Goal: Information Seeking & Learning: Learn about a topic

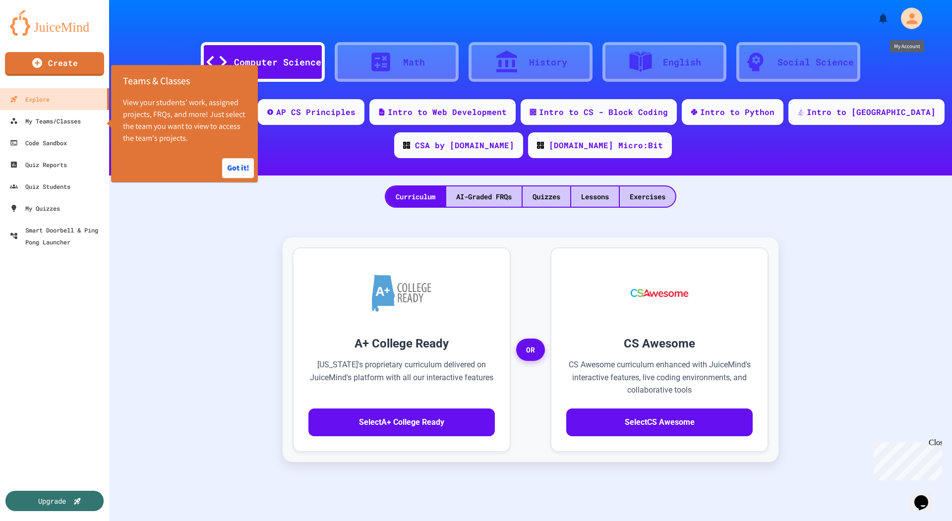
click at [917, 15] on icon "My Account" at bounding box center [912, 18] width 16 height 16
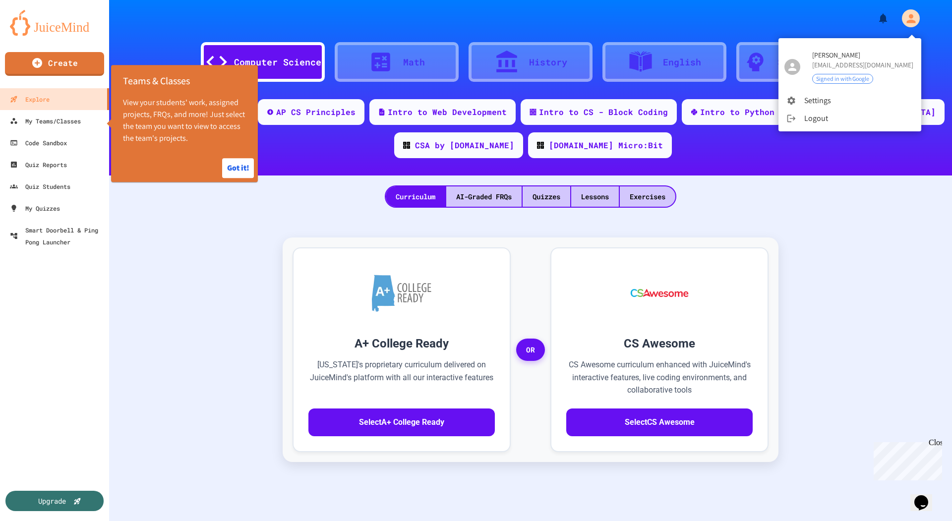
click at [198, 265] on div at bounding box center [476, 260] width 952 height 521
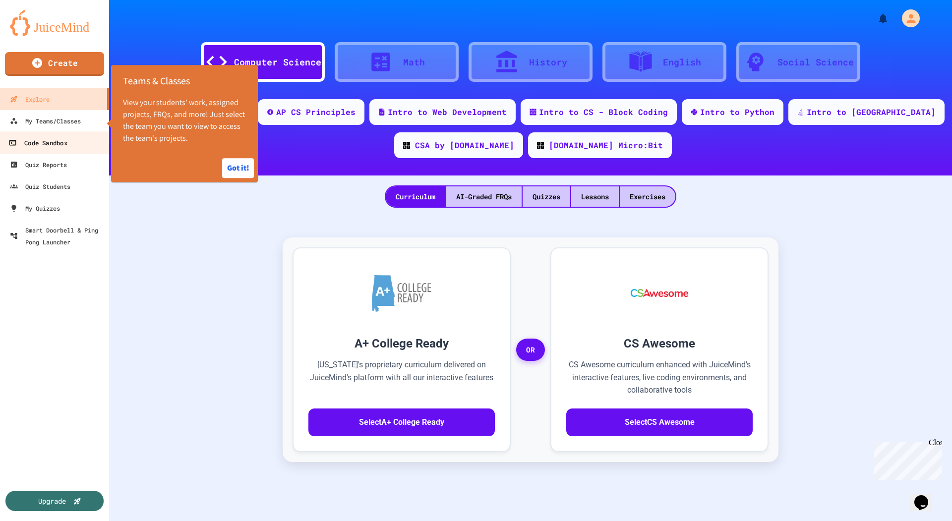
click at [62, 140] on div "Code Sandbox" at bounding box center [37, 143] width 59 height 12
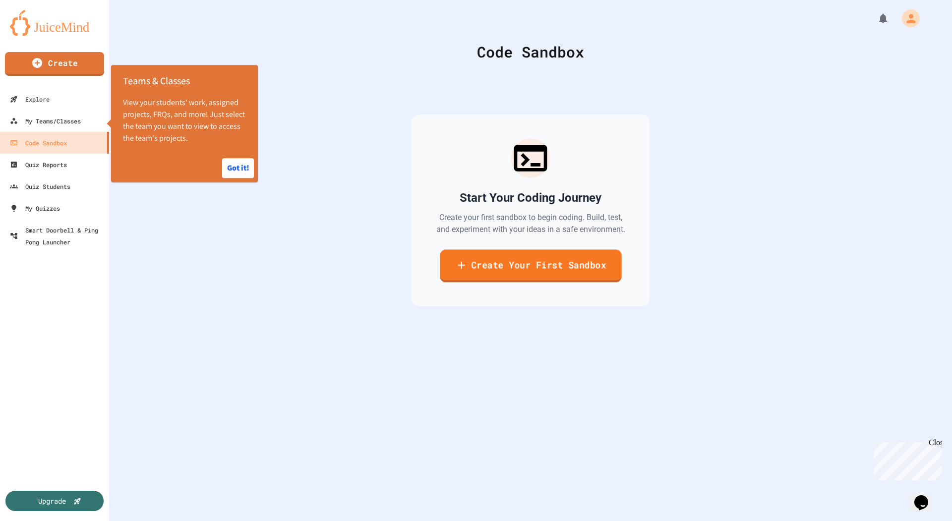
click at [525, 276] on link "Create Your First Sandbox" at bounding box center [531, 265] width 182 height 33
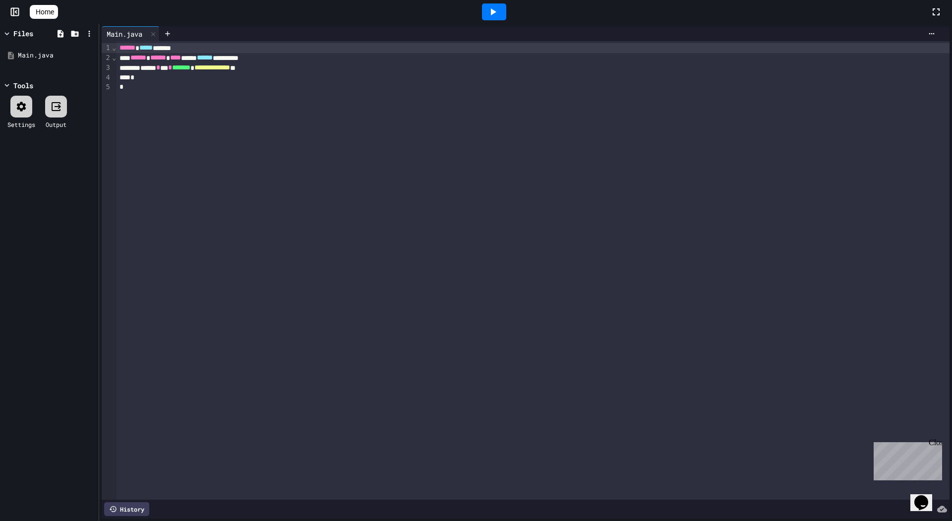
click at [498, 10] on icon at bounding box center [493, 12] width 12 height 12
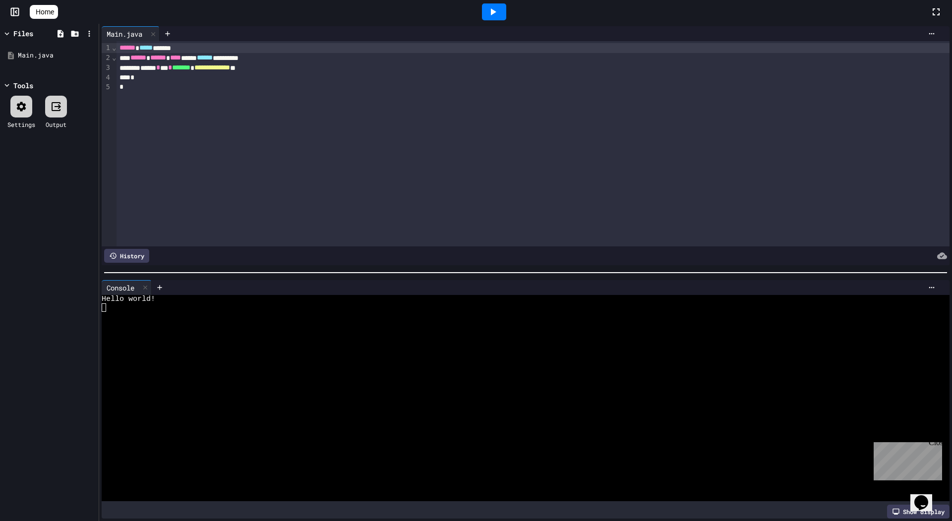
click at [319, 69] on div "**********" at bounding box center [533, 68] width 833 height 10
click at [492, 14] on icon at bounding box center [493, 12] width 12 height 12
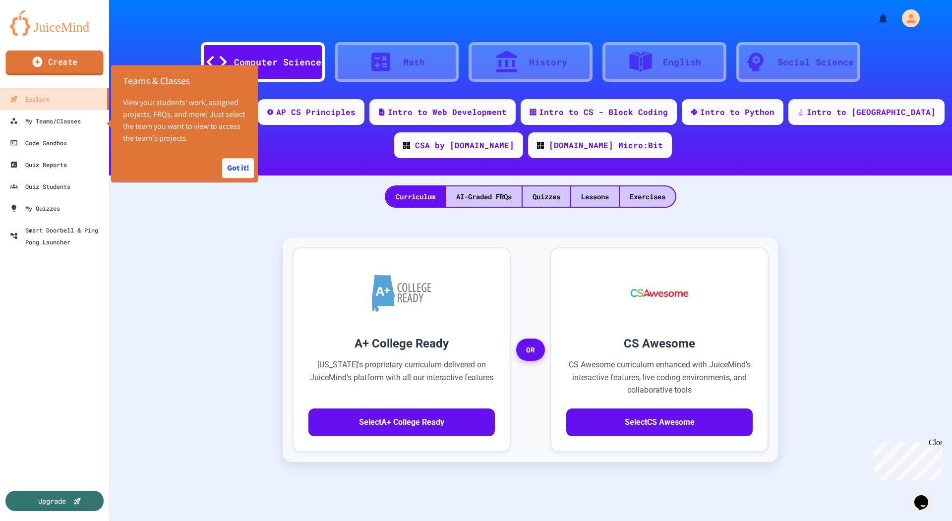
click at [50, 65] on link "Create" at bounding box center [54, 63] width 98 height 25
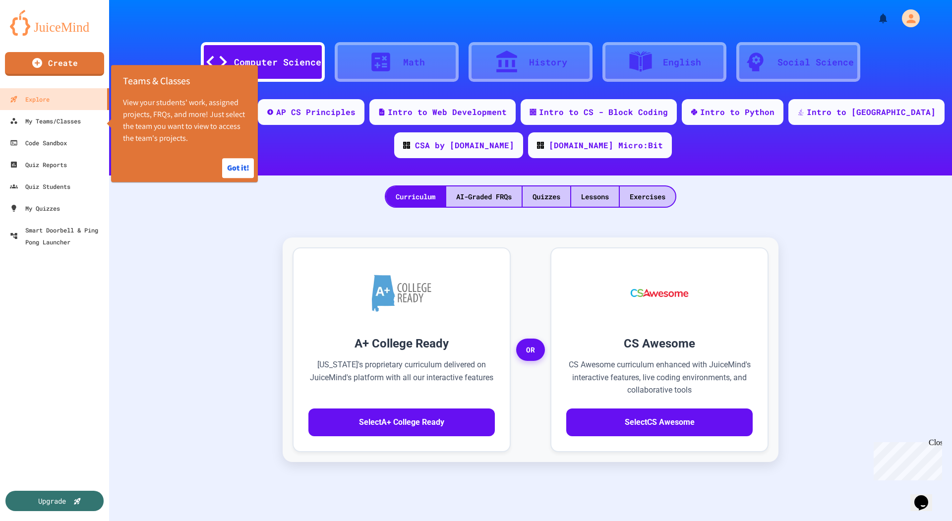
type input "**********"
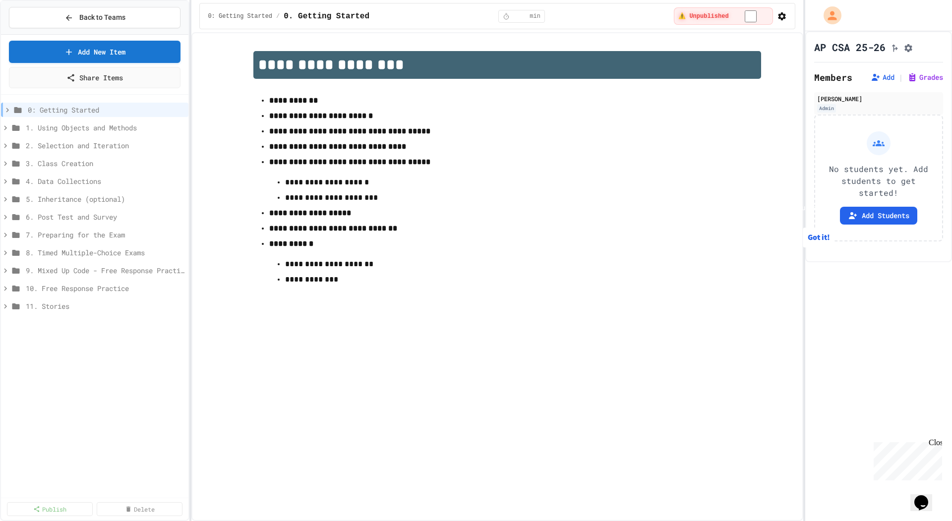
click at [828, 251] on div "Got it!" at bounding box center [762, 238] width 153 height 28
click at [821, 247] on button "Got it!" at bounding box center [819, 238] width 32 height 20
click at [5, 179] on icon at bounding box center [5, 181] width 3 height 4
click at [5, 179] on icon at bounding box center [5, 181] width 9 height 9
click at [12, 126] on icon at bounding box center [15, 128] width 7 height 6
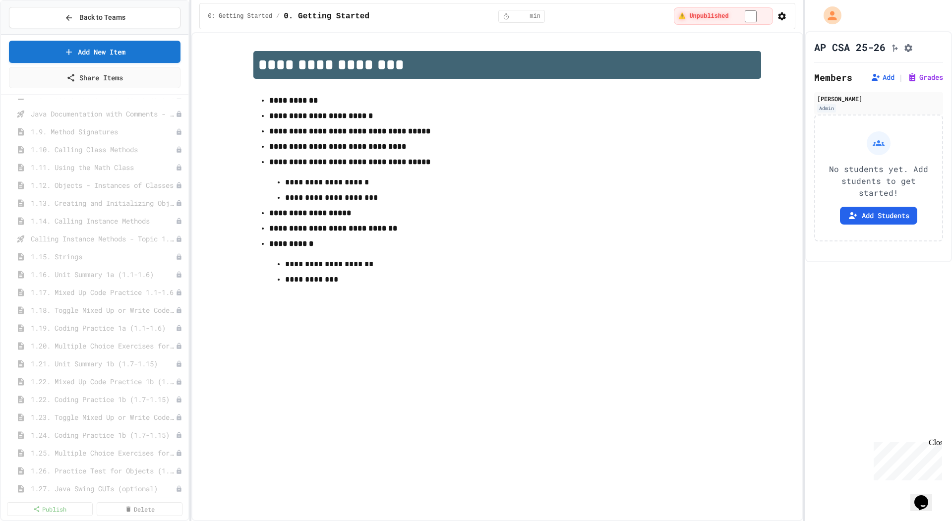
scroll to position [255, 0]
click at [94, 264] on span "1.15. Strings" at bounding box center [103, 265] width 145 height 10
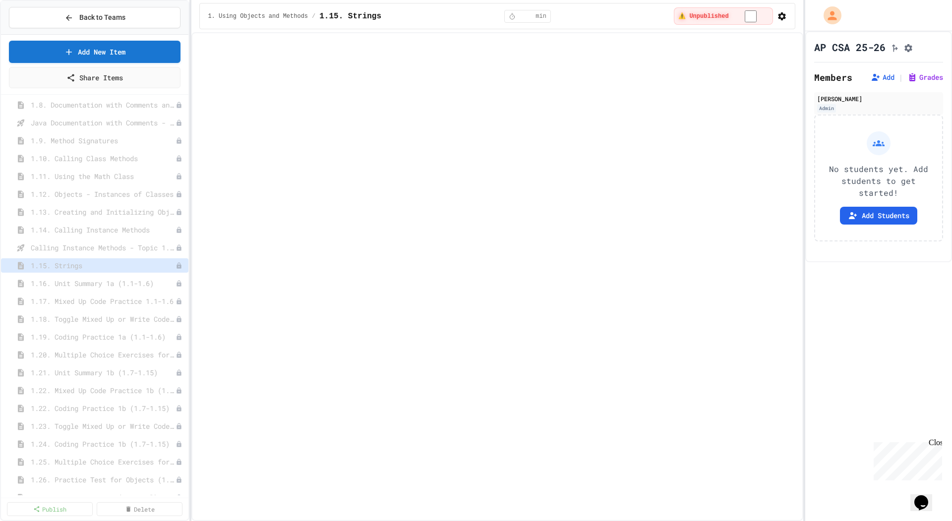
select select "***"
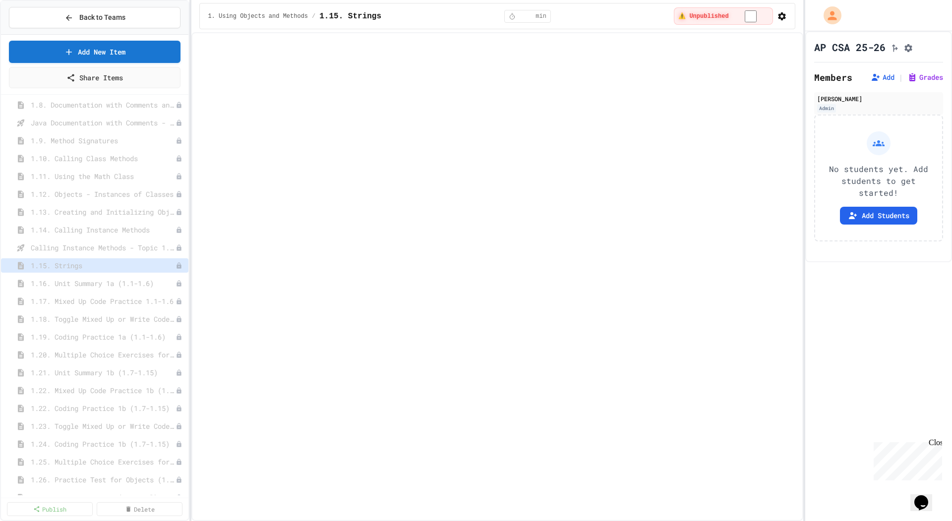
select select "***"
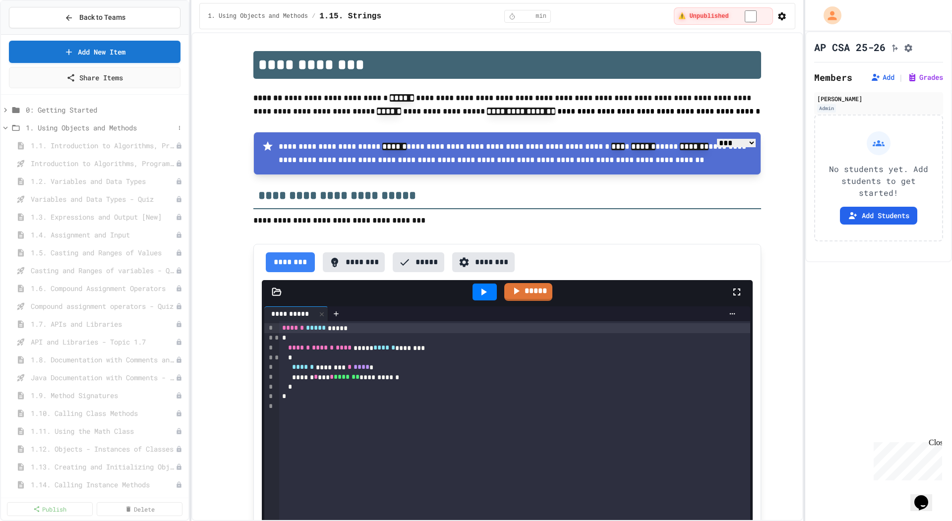
click at [8, 124] on icon at bounding box center [5, 127] width 9 height 9
click at [12, 145] on icon at bounding box center [16, 145] width 12 height 9
click at [81, 163] on span "2.1. Algorithms with Selection and Repetition" at bounding box center [98, 163] width 135 height 10
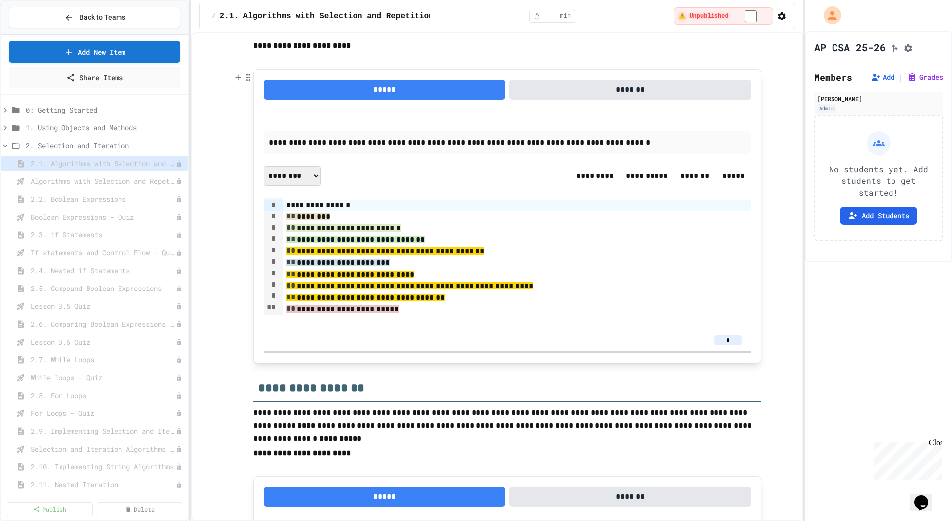
scroll to position [346, 0]
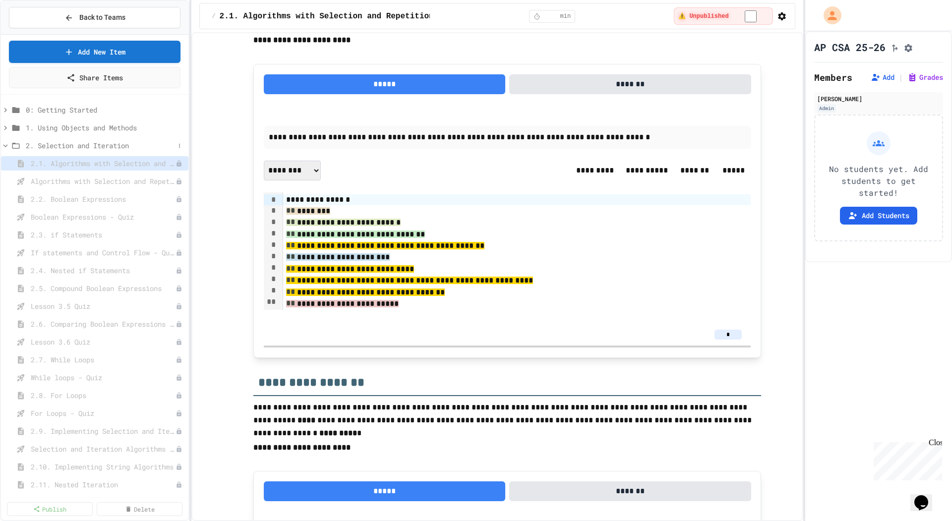
click at [7, 145] on icon at bounding box center [5, 145] width 9 height 9
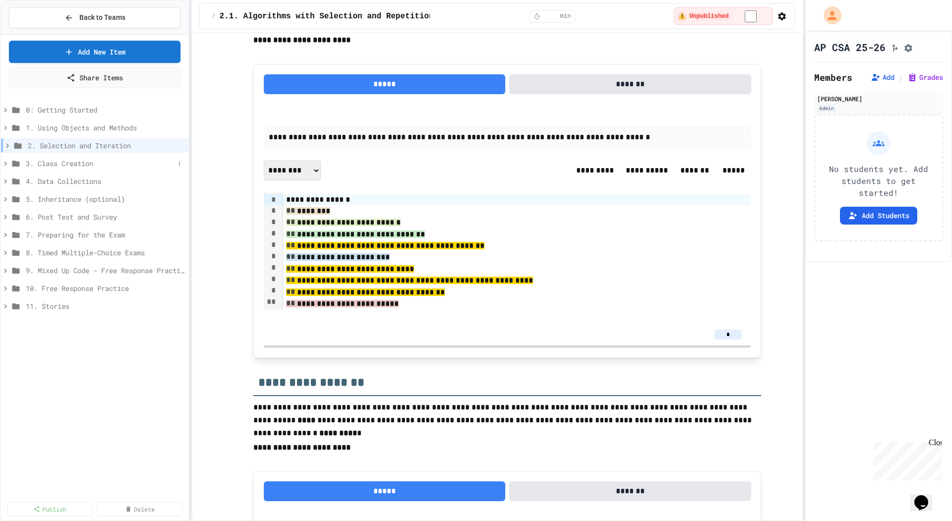
click at [10, 164] on icon at bounding box center [16, 163] width 12 height 9
click at [8, 183] on icon at bounding box center [5, 181] width 9 height 9
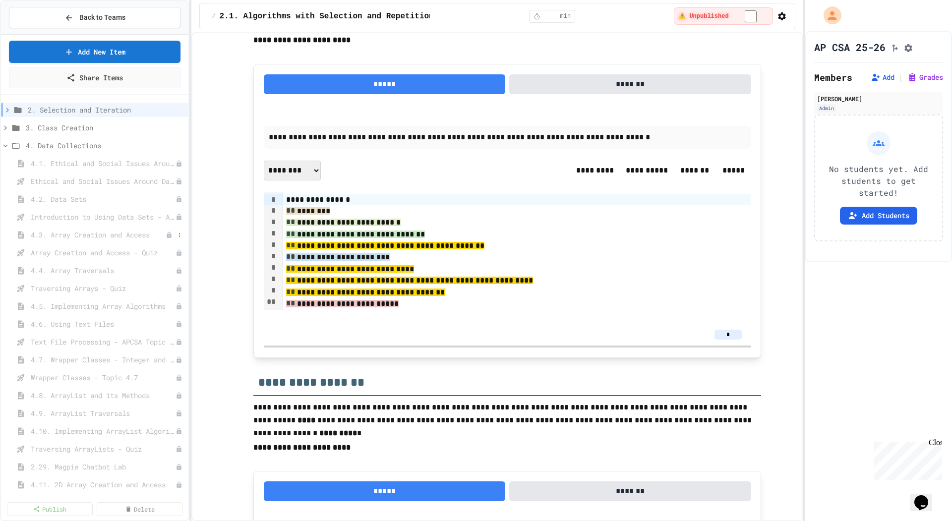
scroll to position [36, 0]
click at [7, 145] on icon at bounding box center [5, 145] width 9 height 9
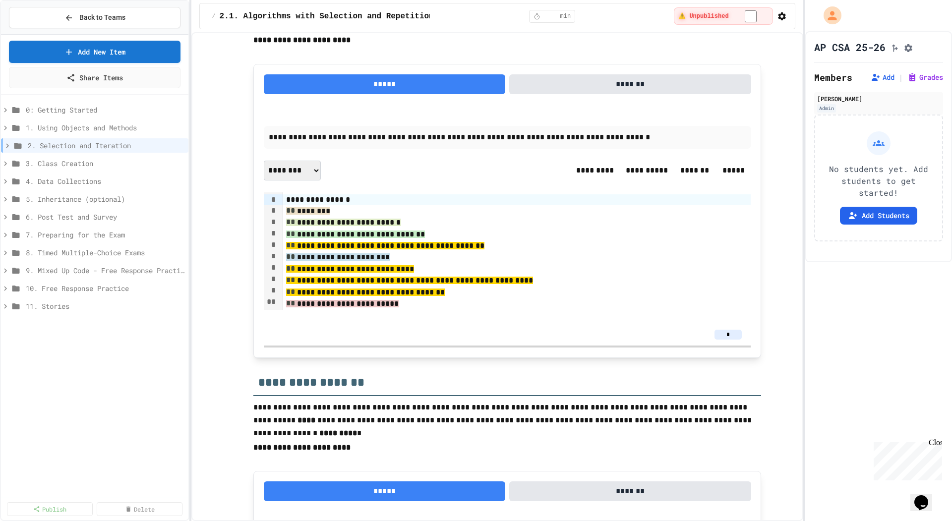
scroll to position [0, 0]
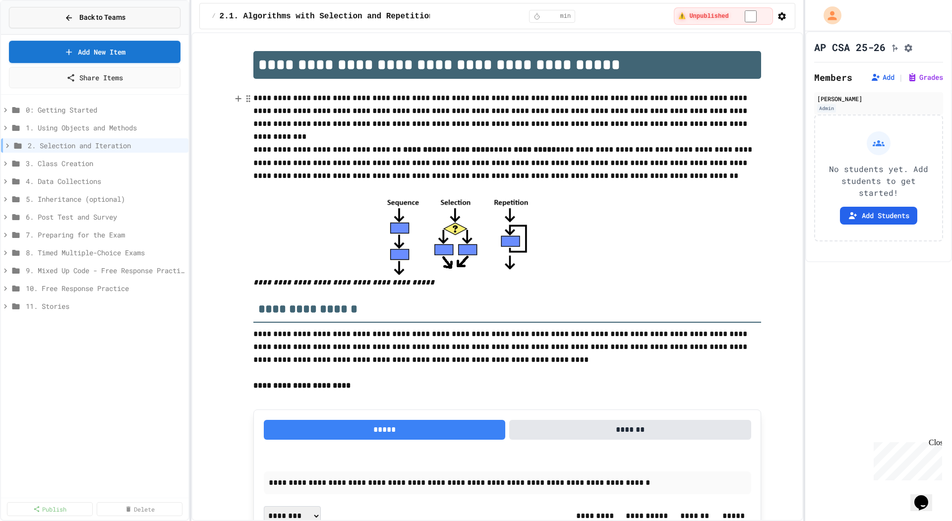
click at [147, 13] on button "Back to Teams" at bounding box center [95, 17] width 172 height 21
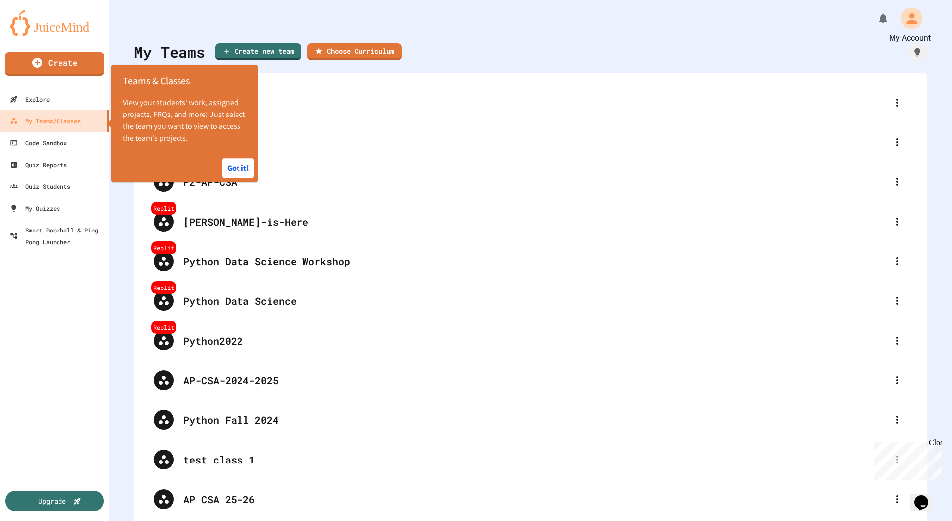
click at [907, 15] on icon "My Account" at bounding box center [912, 18] width 16 height 16
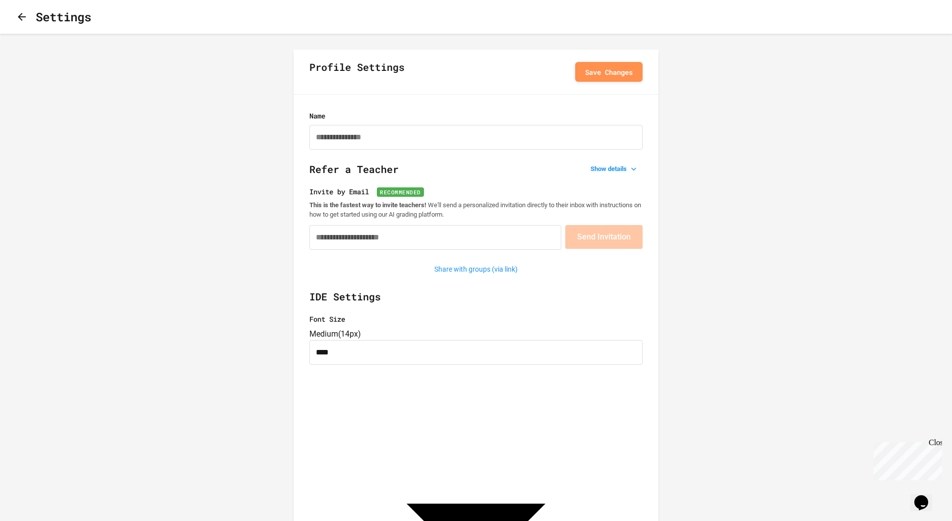
type input "**********"
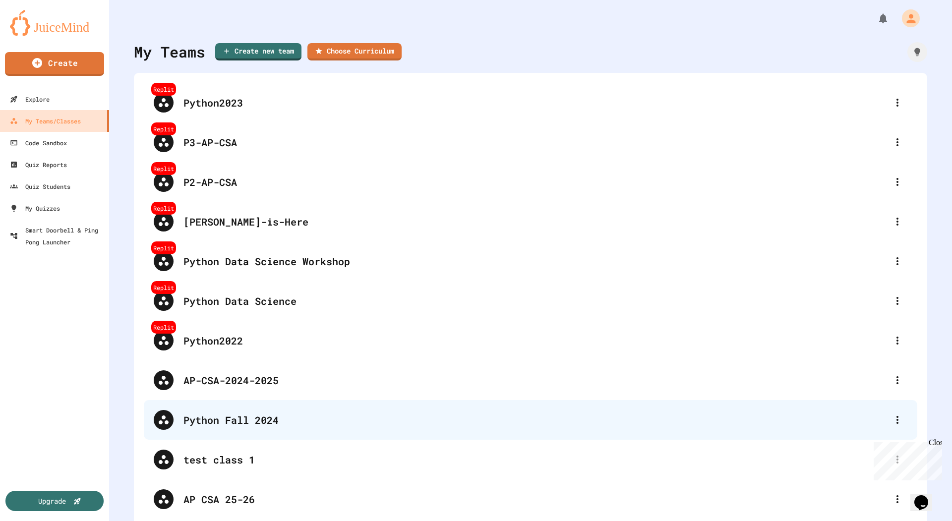
scroll to position [8, 0]
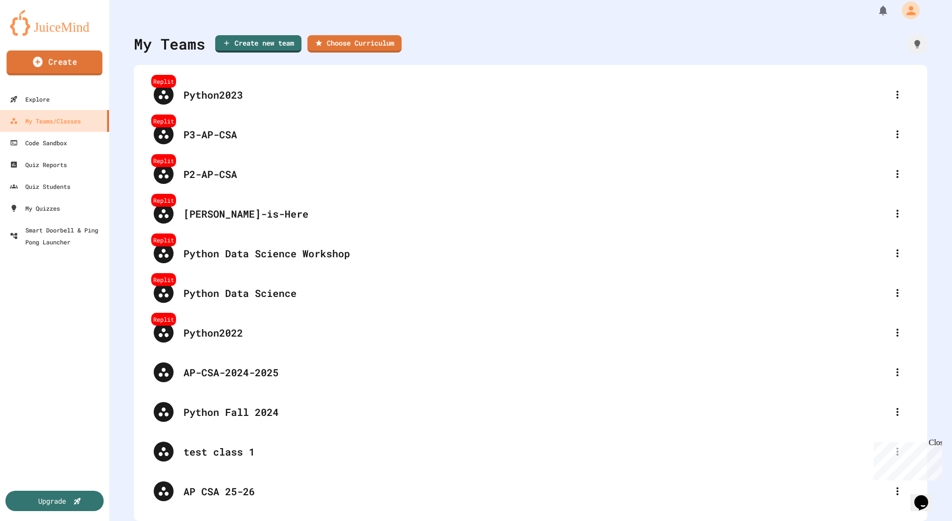
click at [51, 64] on link "Create" at bounding box center [54, 63] width 96 height 25
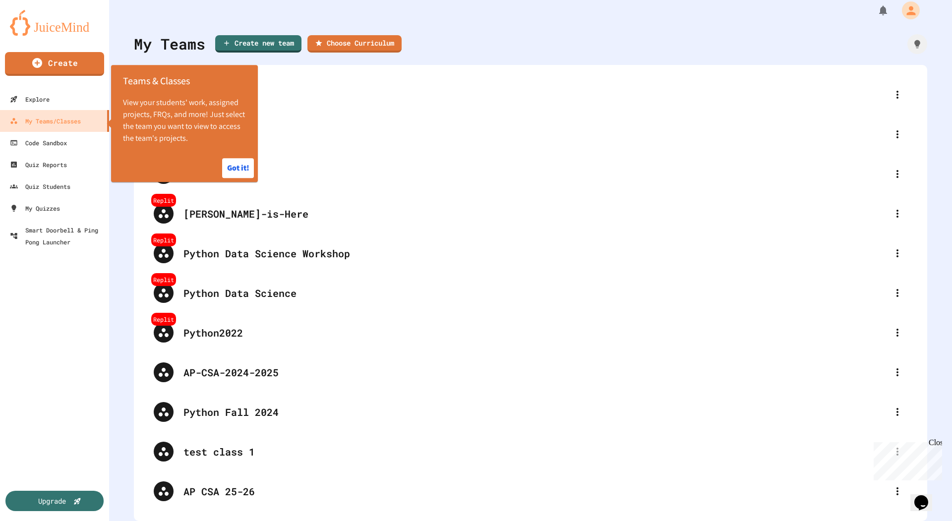
click at [41, 61] on icon at bounding box center [37, 62] width 9 height 10
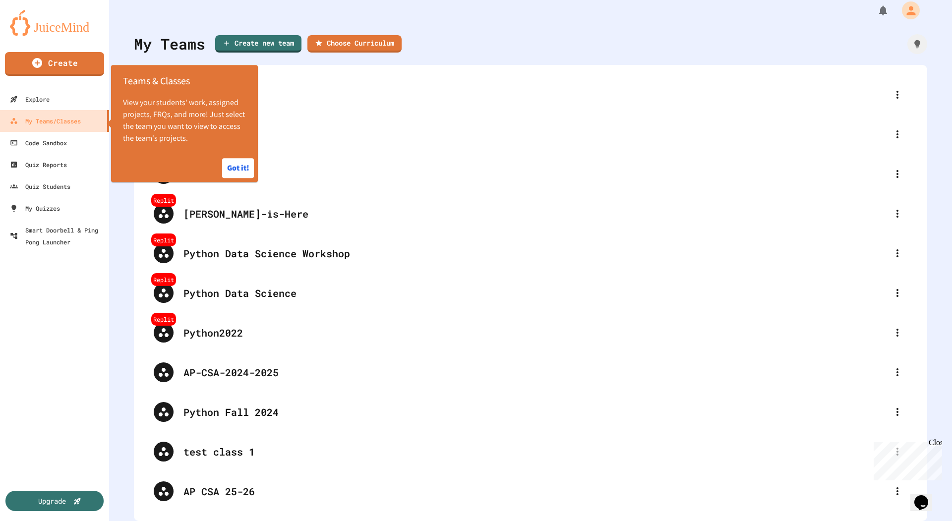
type input "**********"
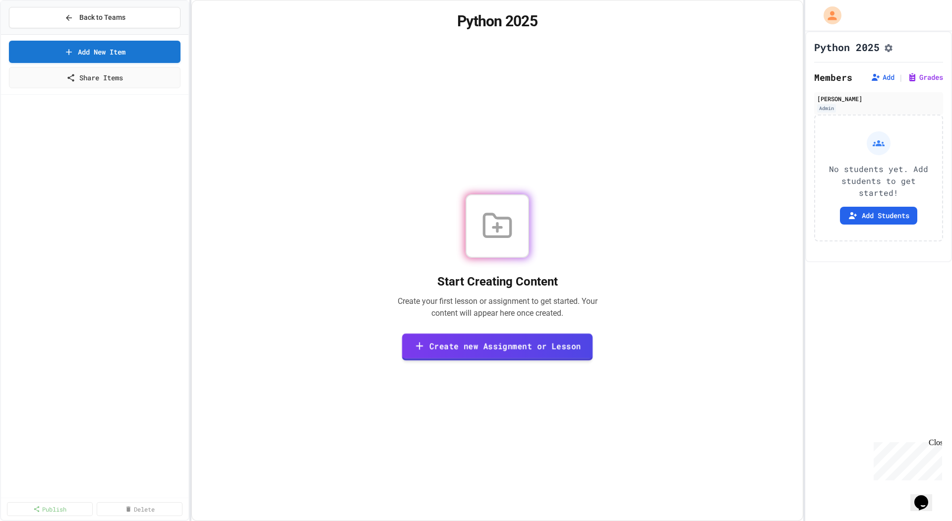
click at [451, 348] on link "Create new Assignment or Lesson" at bounding box center [497, 346] width 191 height 27
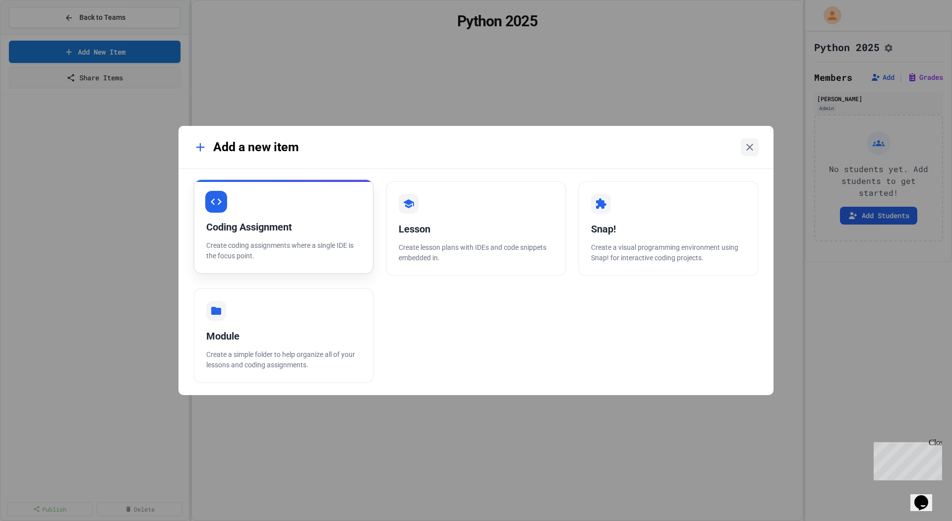
click at [302, 215] on div "Coding Assignment Create coding assignments where a single IDE is the focus poi…" at bounding box center [283, 226] width 181 height 95
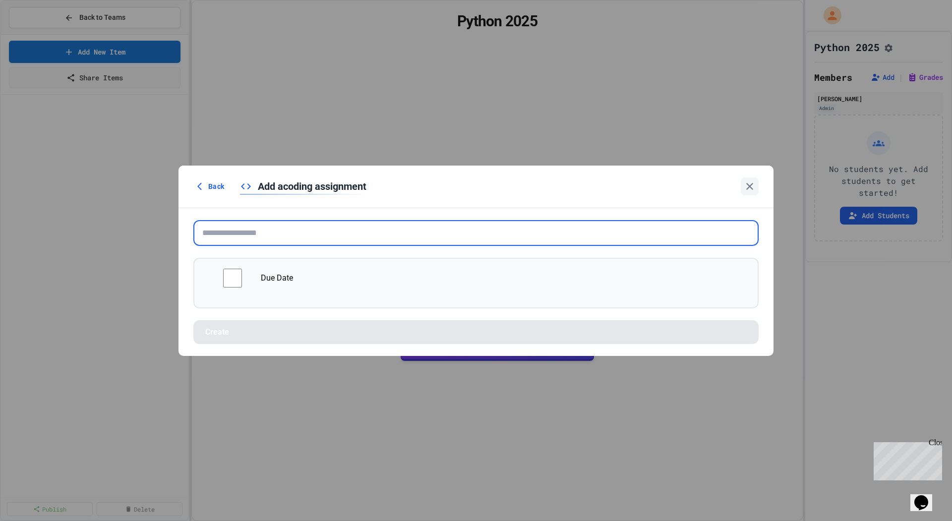
click at [295, 234] on input "text" at bounding box center [475, 233] width 565 height 26
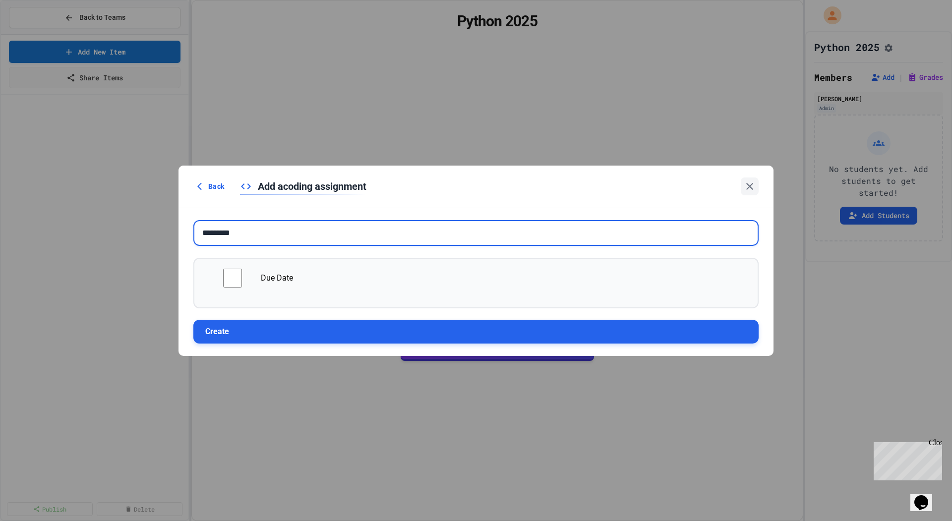
type input "*********"
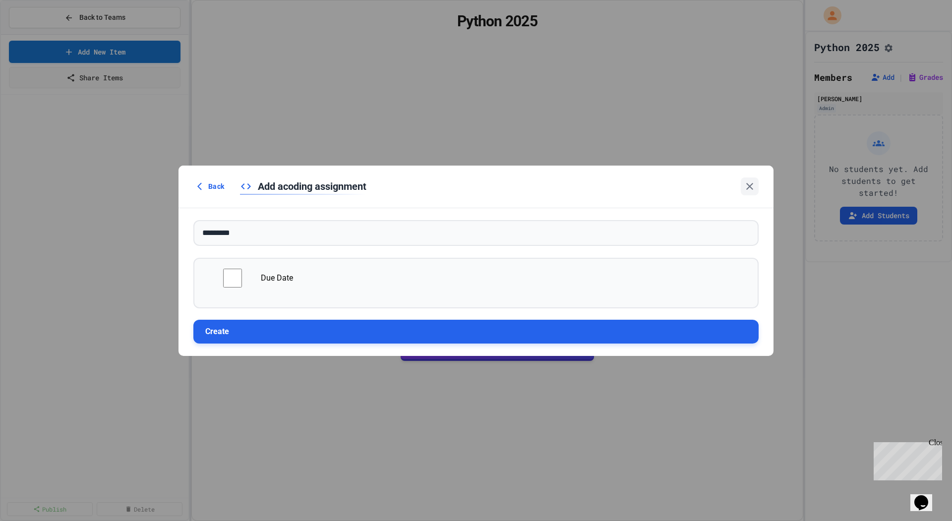
click at [281, 335] on button "Create" at bounding box center [475, 332] width 565 height 24
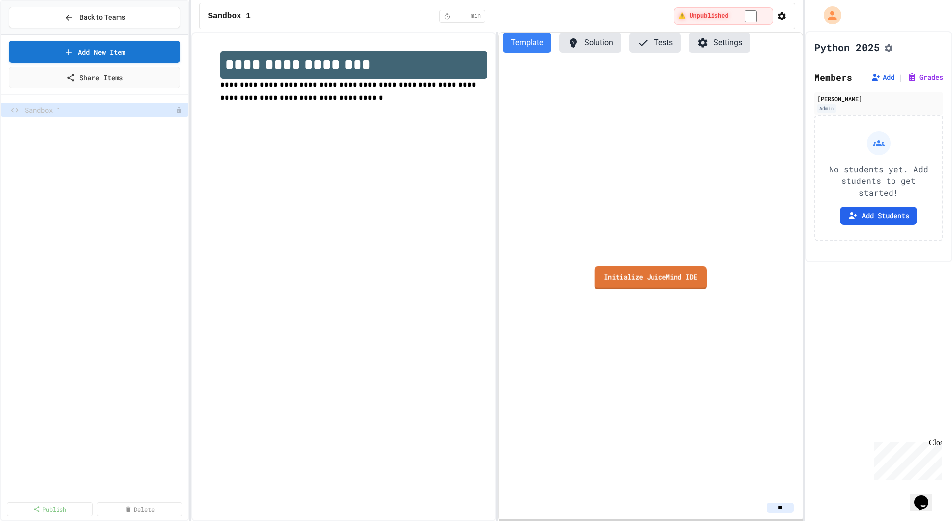
click at [638, 273] on link "Initialize JuiceMind IDE" at bounding box center [651, 277] width 113 height 23
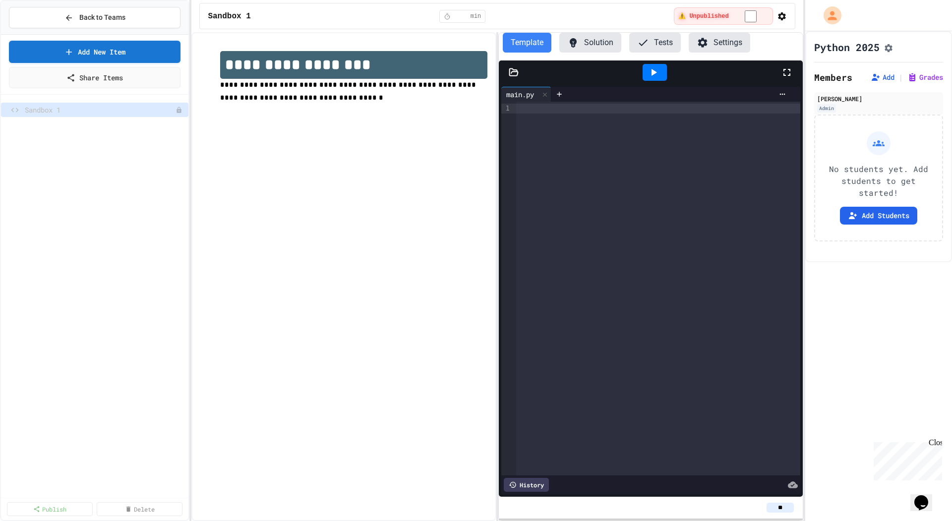
click at [395, 189] on div "**********" at bounding box center [343, 276] width 305 height 489
click at [338, 155] on div "**********" at bounding box center [343, 276] width 305 height 489
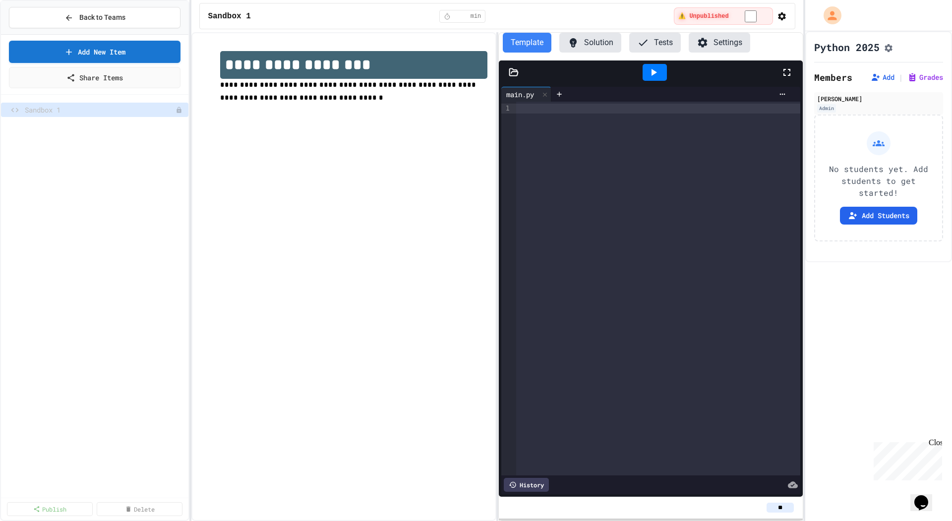
click at [338, 155] on div "**********" at bounding box center [343, 276] width 305 height 489
drag, startPoint x: 311, startPoint y: 120, endPoint x: 236, endPoint y: 68, distance: 91.3
click at [236, 68] on div "**********" at bounding box center [343, 84] width 287 height 86
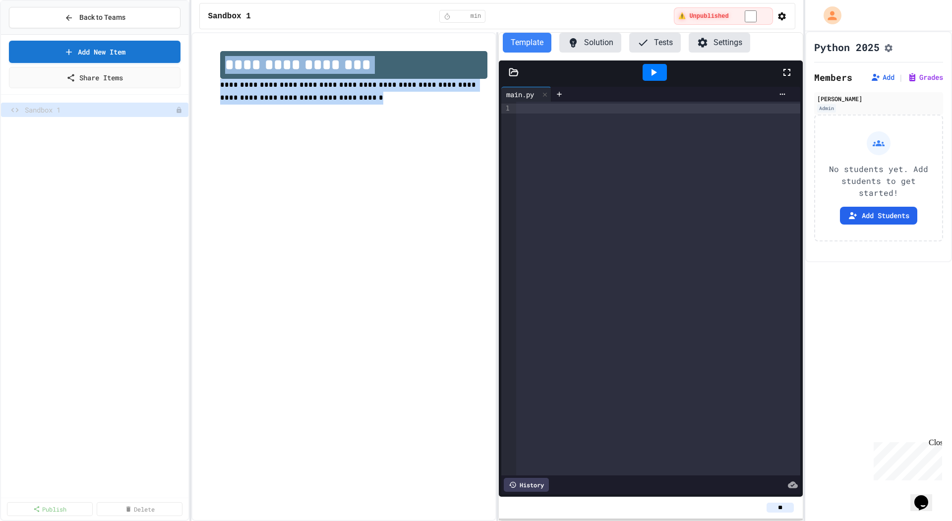
drag, startPoint x: 298, startPoint y: 99, endPoint x: 204, endPoint y: 45, distance: 108.6
click at [204, 45] on div "**********" at bounding box center [343, 84] width 287 height 86
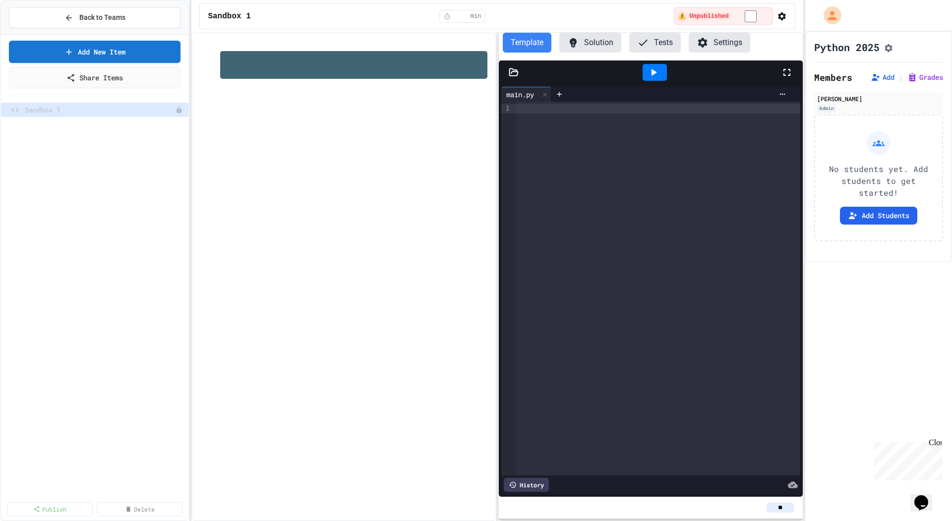
click at [268, 153] on div at bounding box center [343, 276] width 305 height 489
drag, startPoint x: 262, startPoint y: 140, endPoint x: 220, endPoint y: 47, distance: 102.5
click at [220, 47] on div at bounding box center [343, 276] width 305 height 489
click at [451, 16] on icon at bounding box center [447, 16] width 7 height 7
click at [782, 14] on icon "button" at bounding box center [782, 16] width 8 height 8
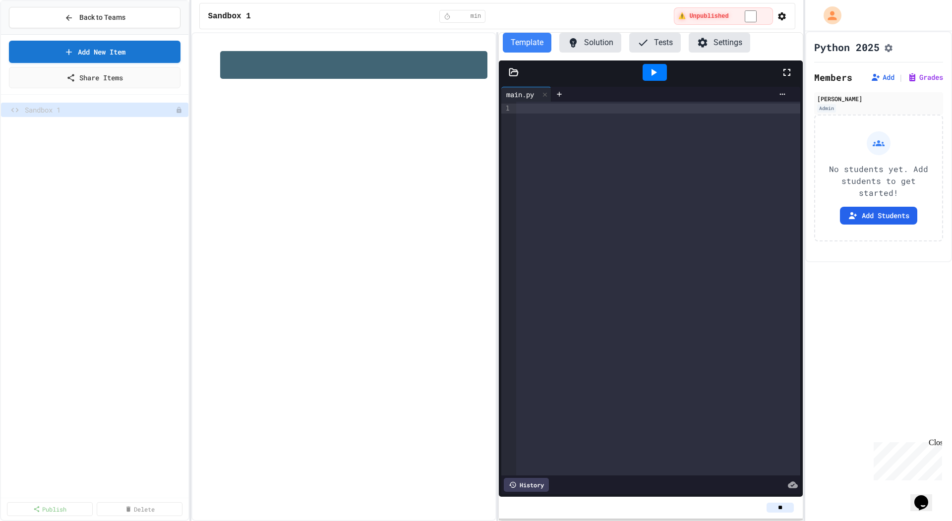
click at [770, 521] on li "Edit Lesson Plan" at bounding box center [481, 530] width 942 height 16
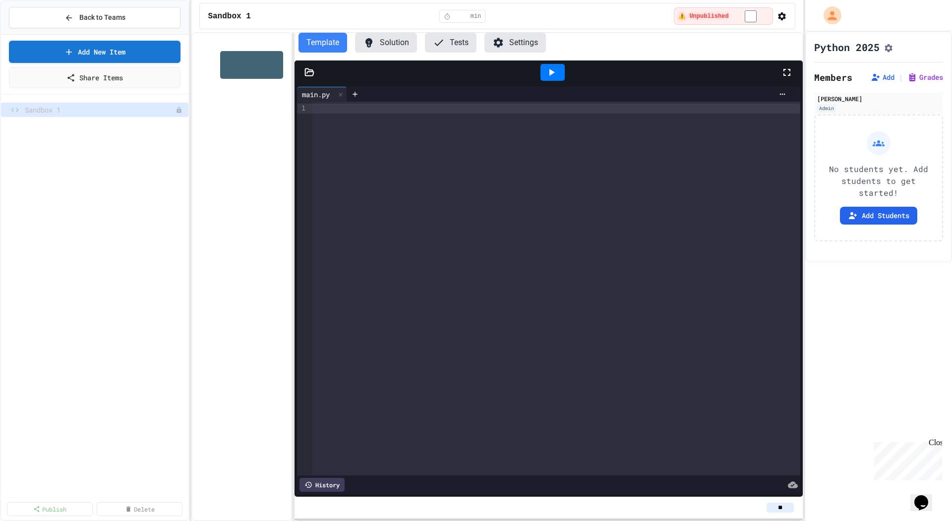
click at [291, 206] on div "Template Solution Tests Settings Files main.py Tools Settings Output main.py 9 …" at bounding box center [497, 276] width 612 height 489
click at [397, 133] on div at bounding box center [556, 289] width 488 height 374
click at [554, 72] on icon at bounding box center [552, 72] width 12 height 12
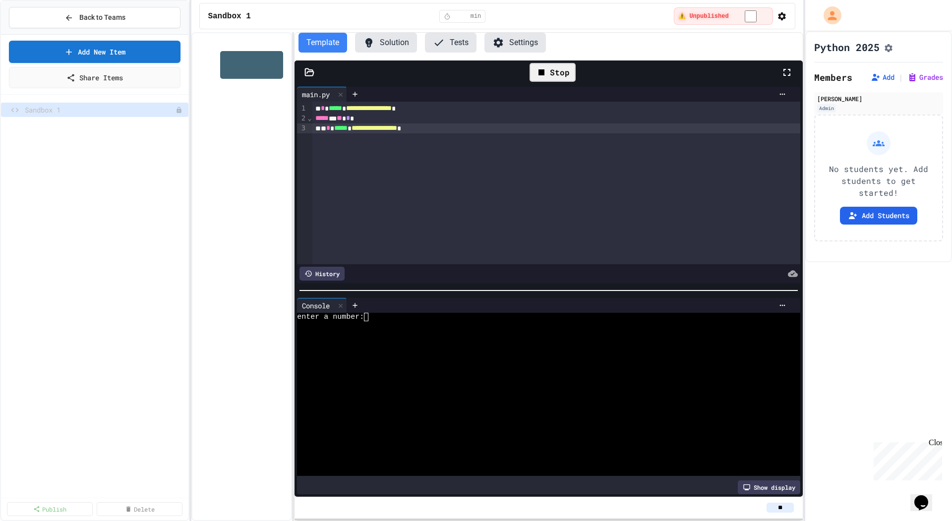
click at [400, 339] on div at bounding box center [544, 343] width 495 height 8
click at [341, 126] on span "*****" at bounding box center [340, 127] width 13 height 7
click at [480, 129] on div "**********" at bounding box center [556, 128] width 489 height 10
click at [551, 76] on div "Stop" at bounding box center [553, 72] width 46 height 19
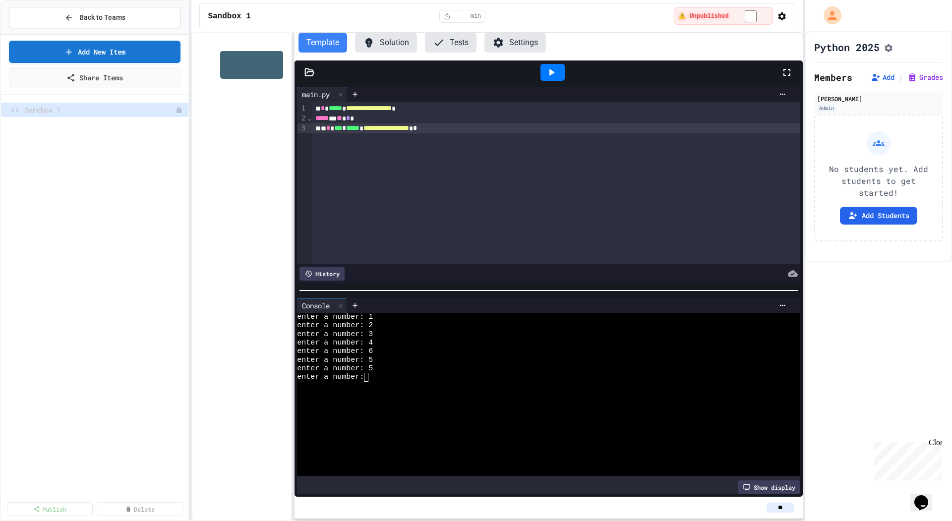
click at [551, 76] on icon at bounding box center [552, 72] width 12 height 12
click at [422, 347] on div at bounding box center [544, 351] width 495 height 8
click at [553, 75] on icon at bounding box center [552, 72] width 12 height 12
click at [511, 356] on div at bounding box center [544, 360] width 495 height 8
click at [124, 19] on span "Back to Teams" at bounding box center [102, 17] width 46 height 10
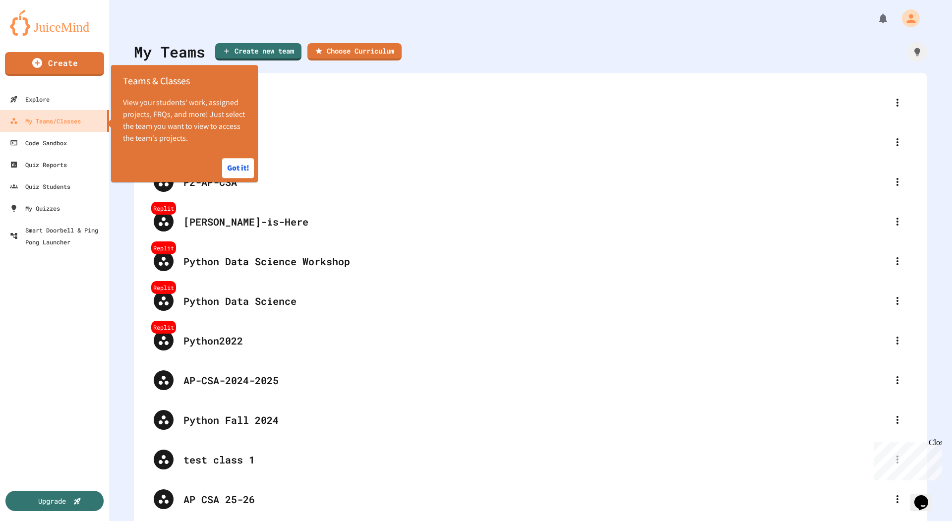
click at [583, 37] on div "My Teams Create new team Choose Curriculum Replit Python2023 Replit P3-AP-CSA R…" at bounding box center [530, 260] width 843 height 521
click at [73, 494] on div "Upgrade" at bounding box center [54, 501] width 103 height 21
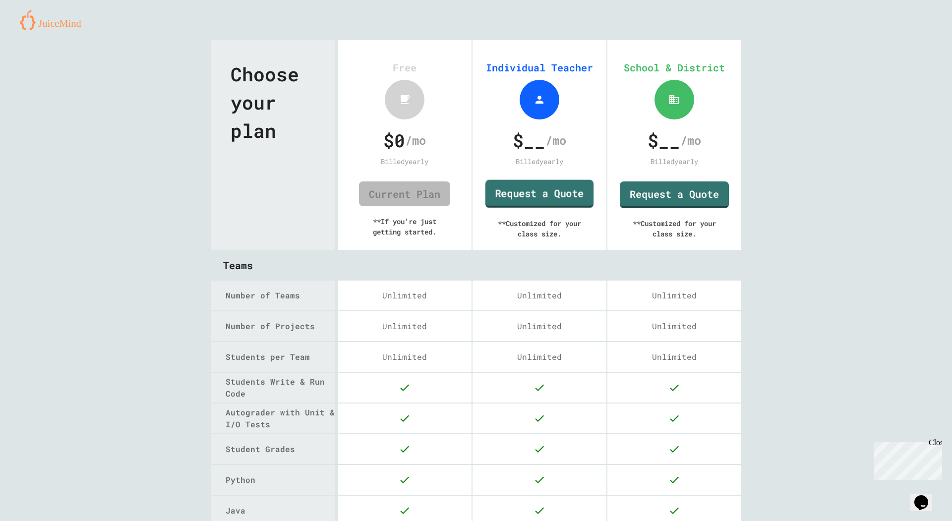
click at [537, 192] on link "Request a Quote" at bounding box center [539, 194] width 109 height 28
click at [535, 104] on icon at bounding box center [540, 100] width 12 height 12
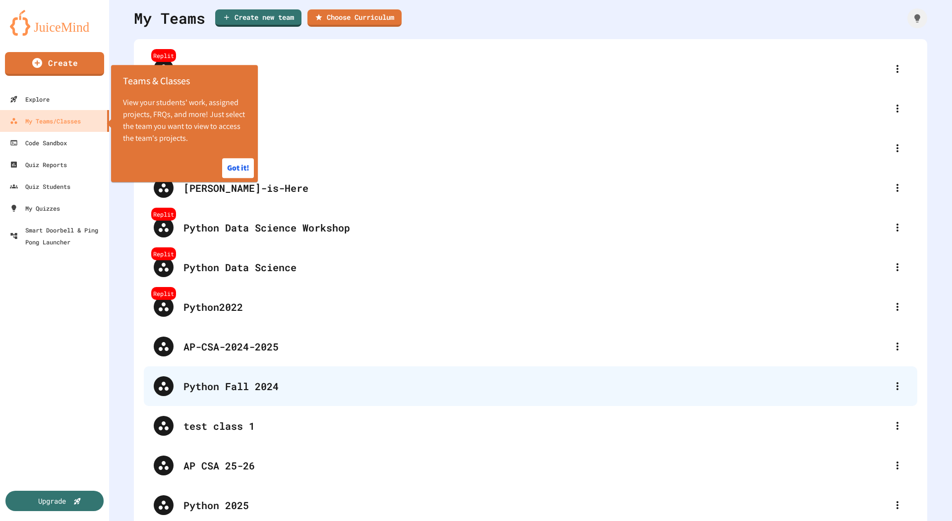
scroll to position [48, 0]
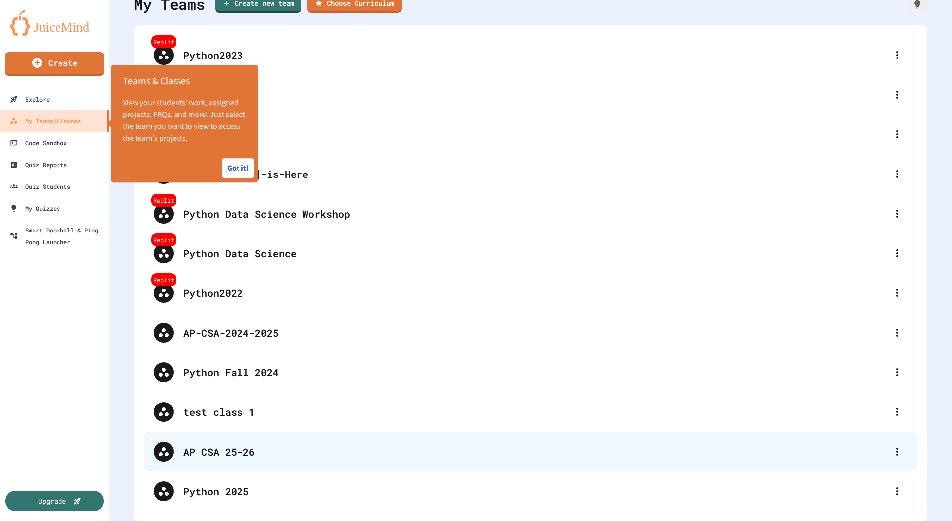
click at [298, 458] on div "AP CSA 25-26" at bounding box center [536, 451] width 704 height 15
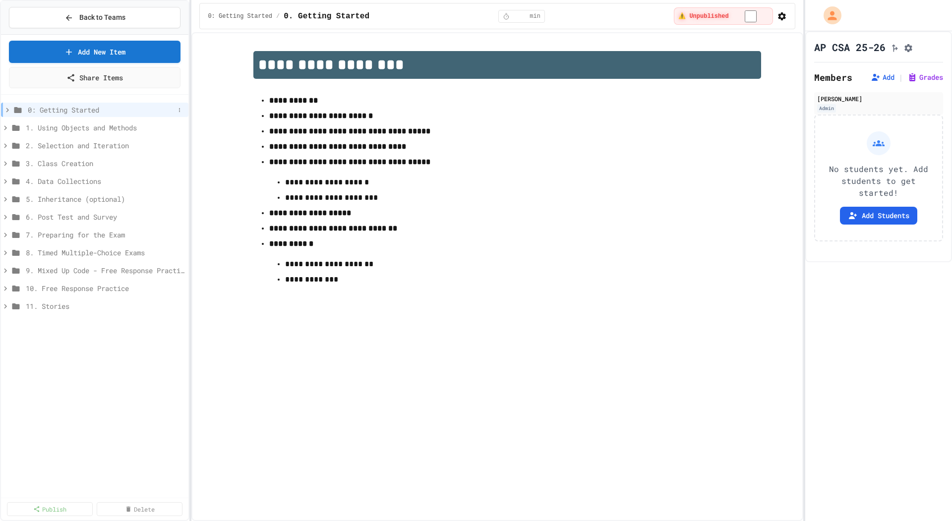
click at [8, 109] on icon at bounding box center [7, 110] width 9 height 9
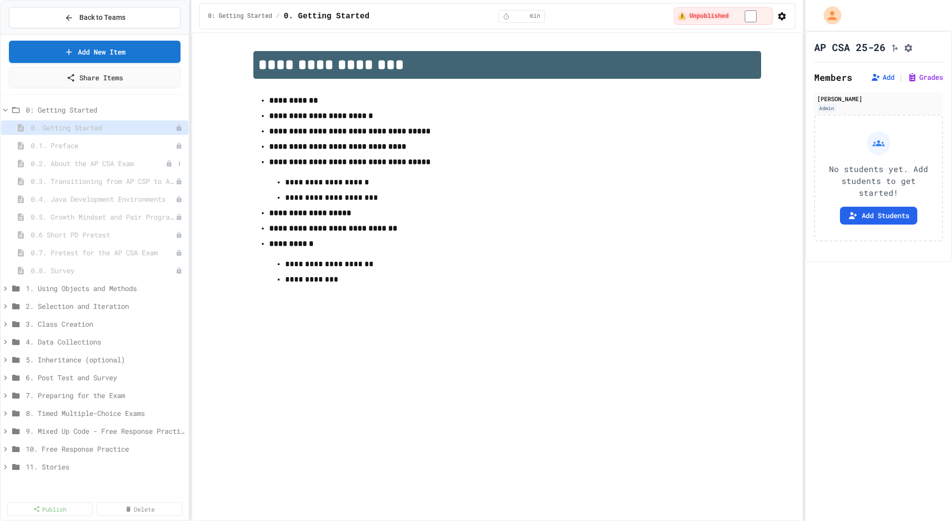
click at [99, 159] on span "0.2. About the AP CSA Exam" at bounding box center [98, 163] width 135 height 10
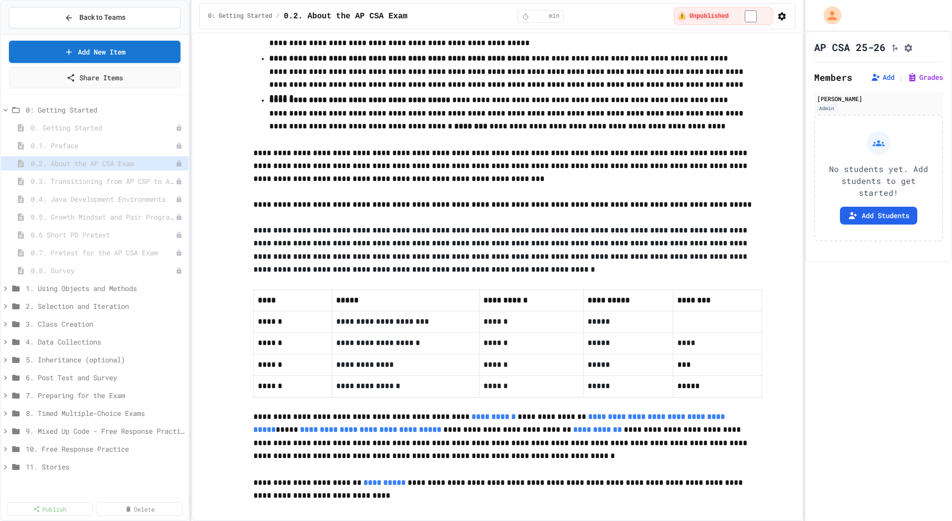
scroll to position [312, 0]
click at [83, 285] on span "1. Using Objects and Methods" at bounding box center [100, 288] width 149 height 10
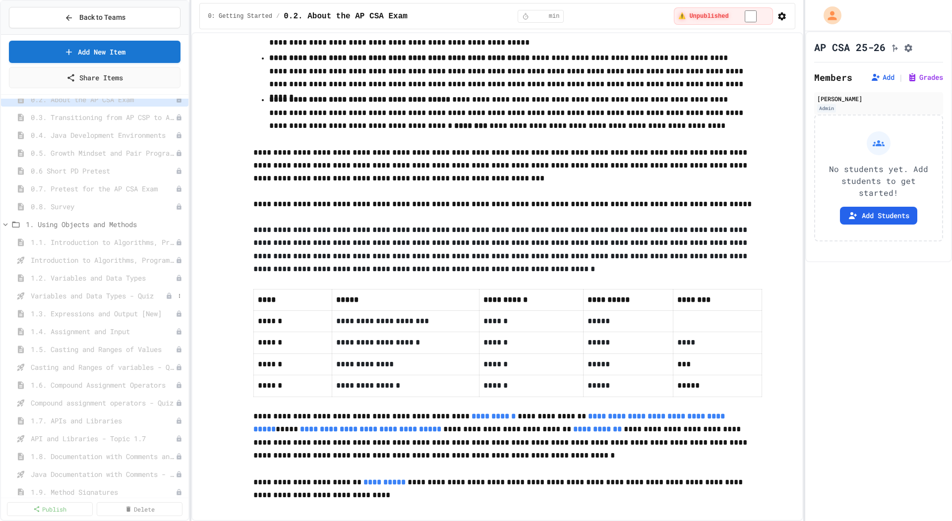
scroll to position [72, 0]
click at [98, 325] on span "1.4. Assignment and Input" at bounding box center [98, 323] width 135 height 10
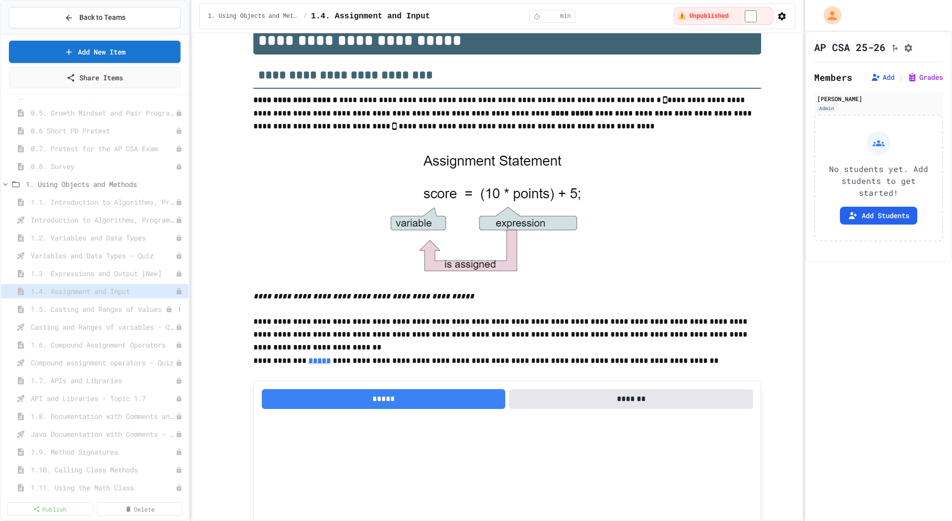
scroll to position [129, 0]
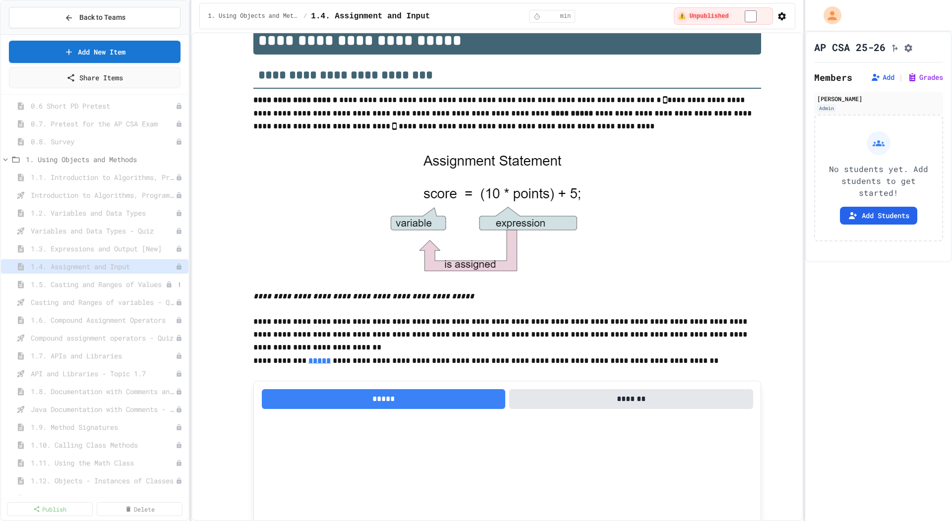
click at [111, 284] on span "1.5. Casting and Ranges of Values" at bounding box center [98, 284] width 135 height 10
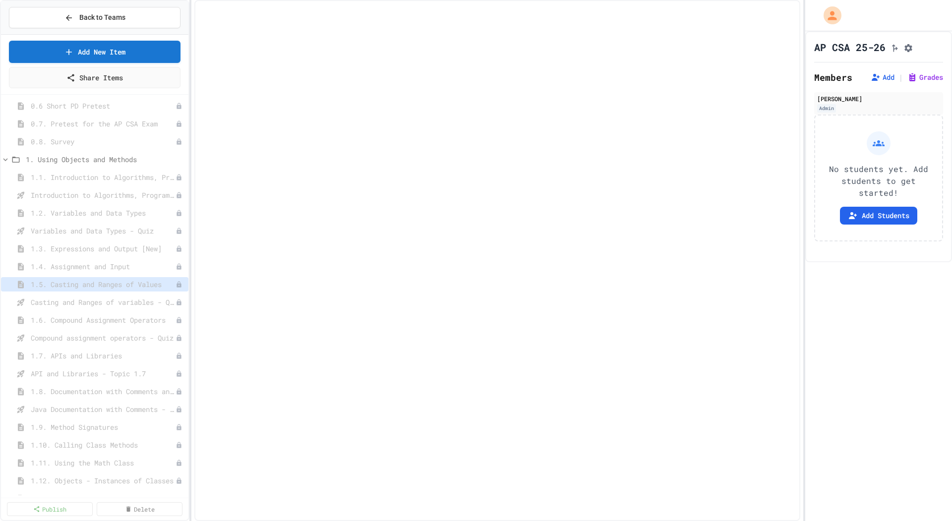
select select "***"
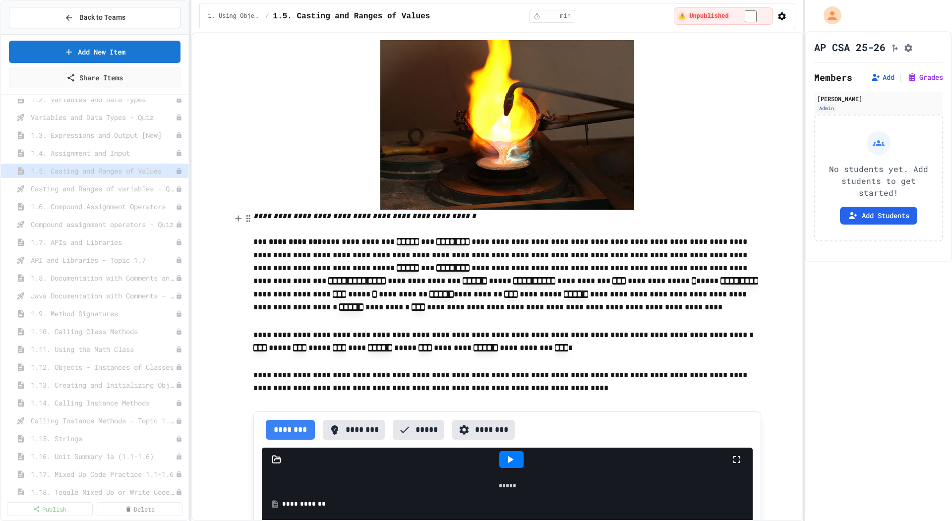
scroll to position [154, 0]
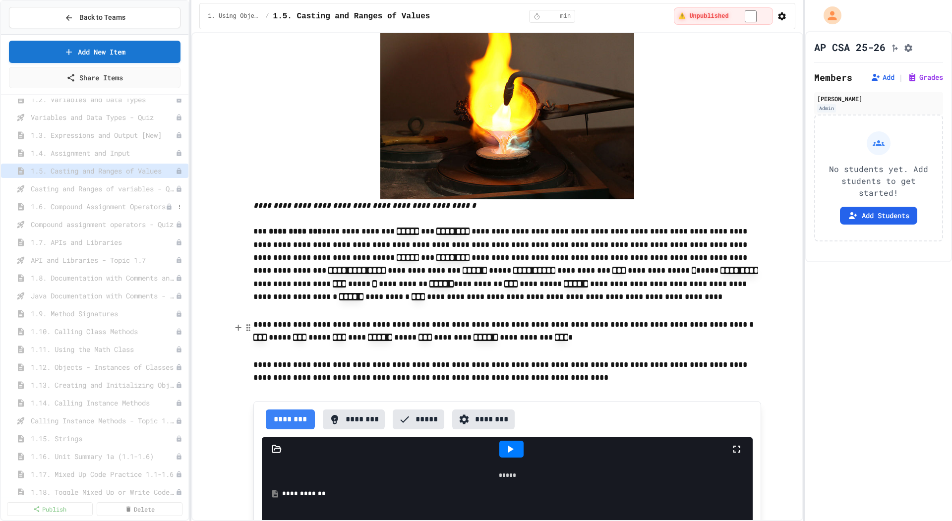
click at [103, 210] on span "1.6. Compound Assignment Operators" at bounding box center [98, 206] width 135 height 10
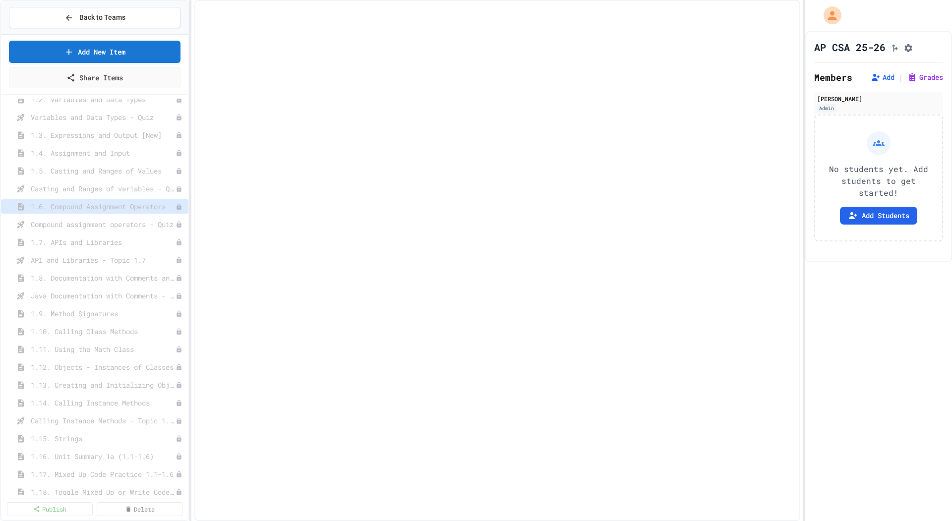
select select "***"
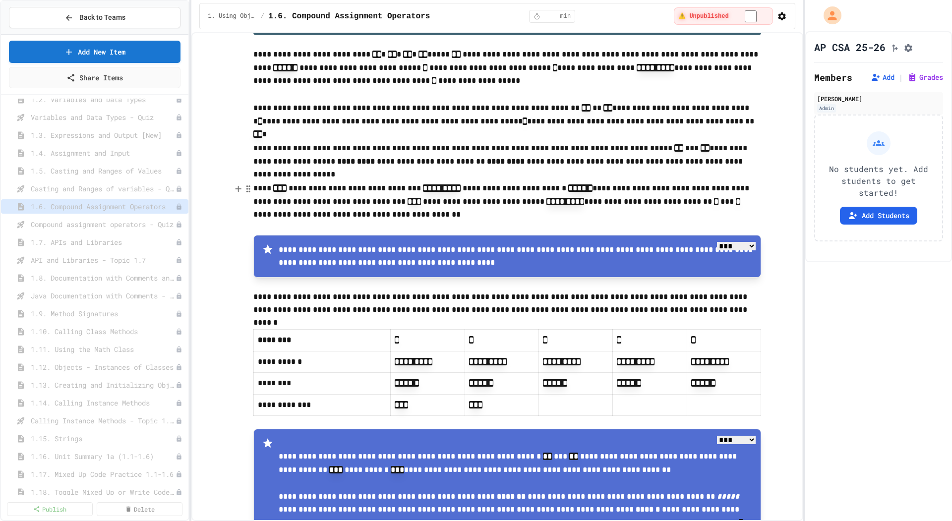
scroll to position [45, 0]
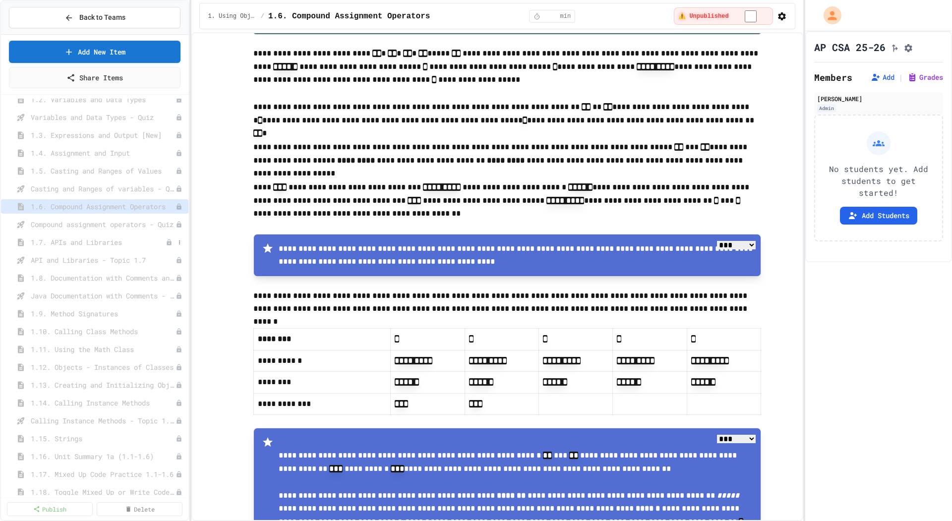
click at [98, 242] on span "1.7. APIs and Libraries" at bounding box center [98, 242] width 135 height 10
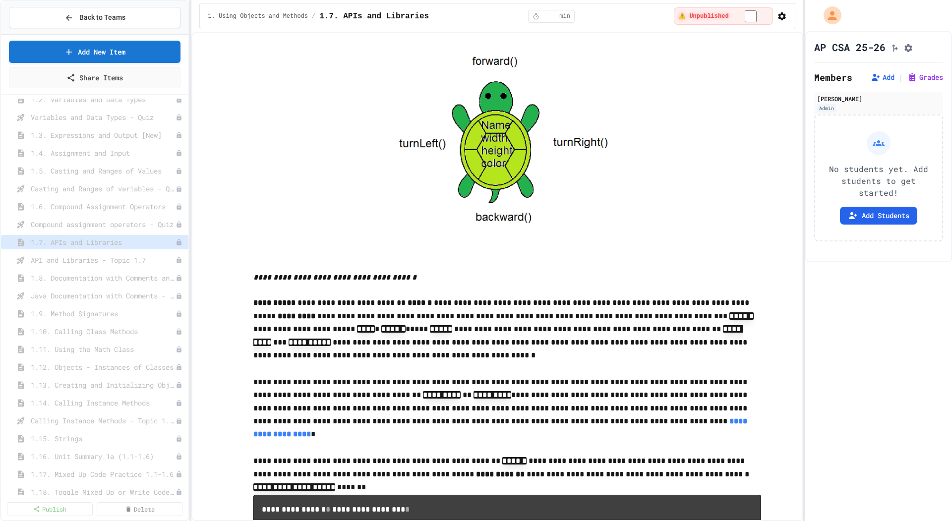
scroll to position [2336, 0]
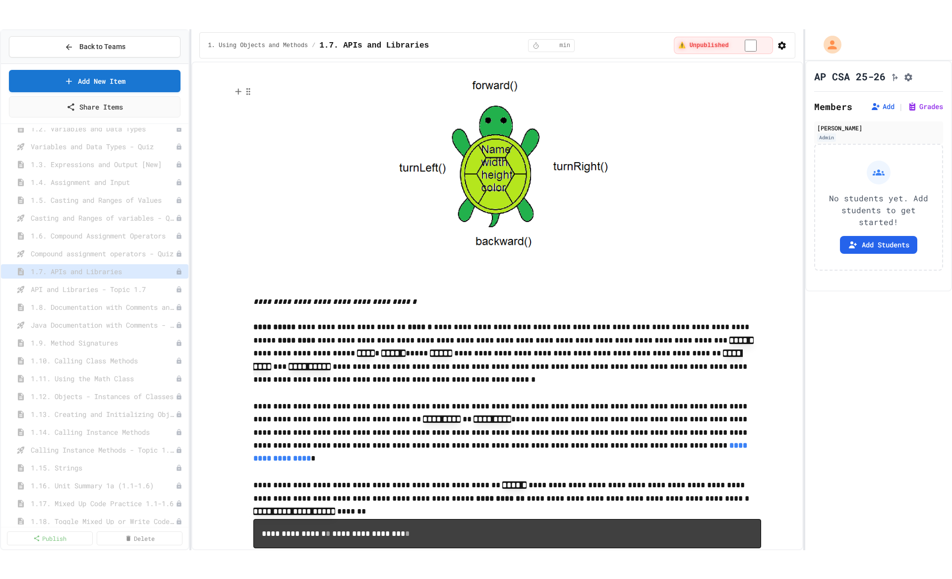
scroll to position [2342, 0]
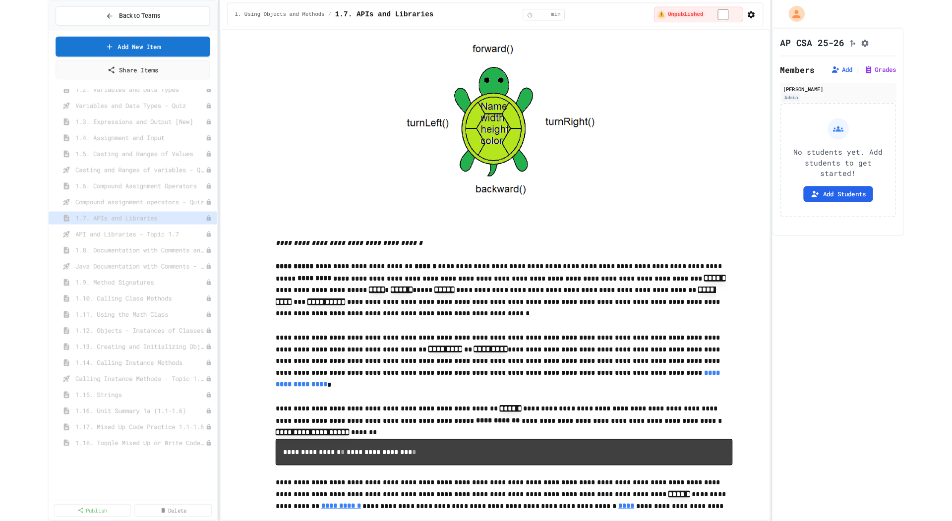
scroll to position [0, 0]
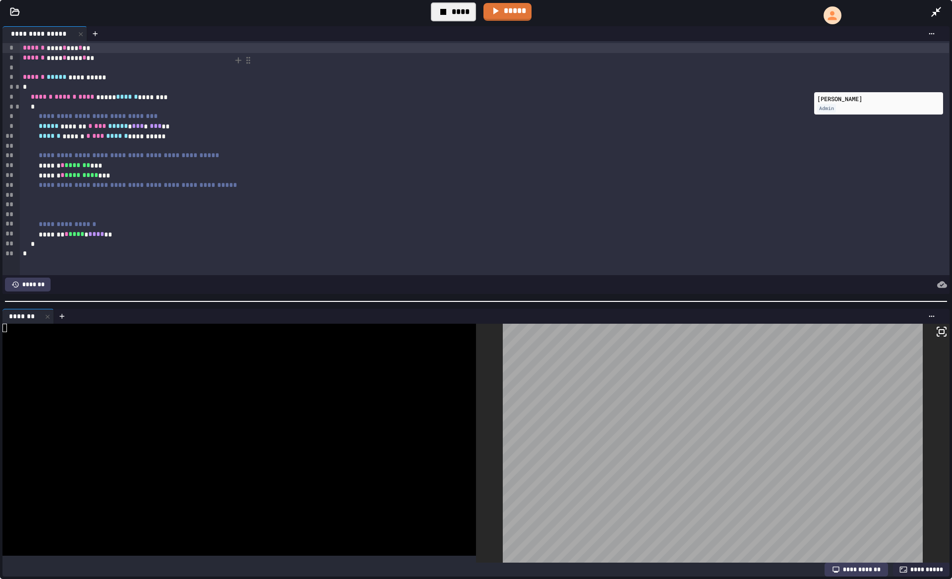
click at [443, 14] on icon at bounding box center [443, 12] width 6 height 6
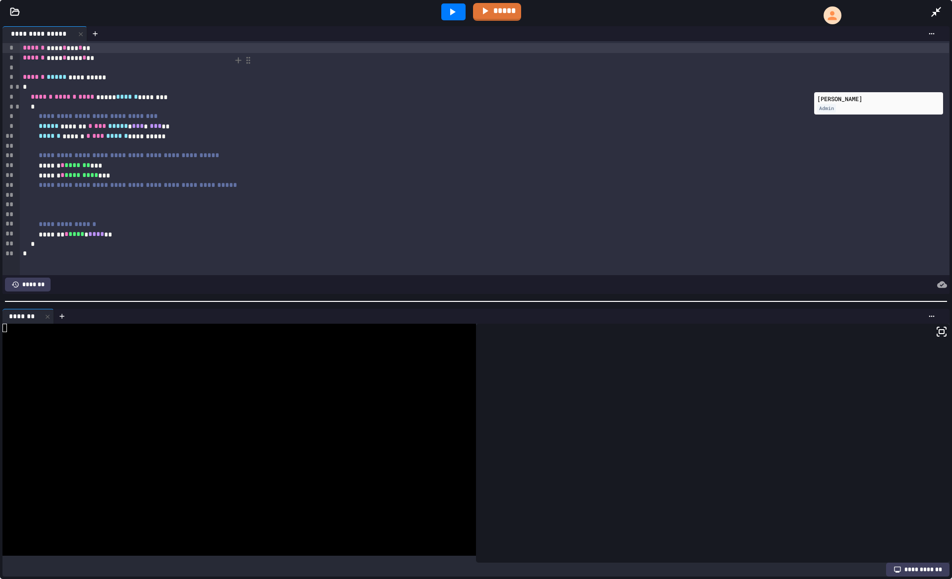
click at [443, 14] on div at bounding box center [453, 11] width 24 height 17
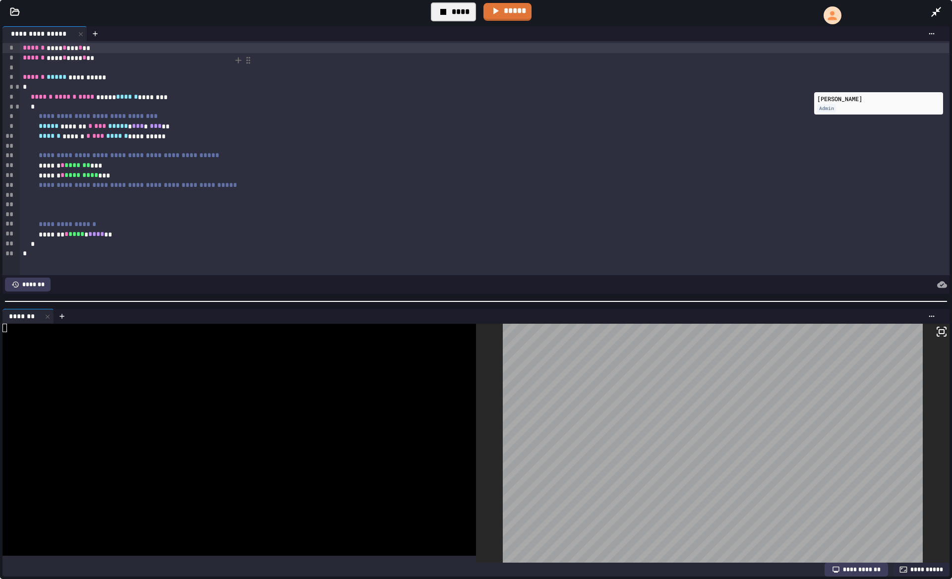
click at [221, 143] on div at bounding box center [485, 146] width 930 height 10
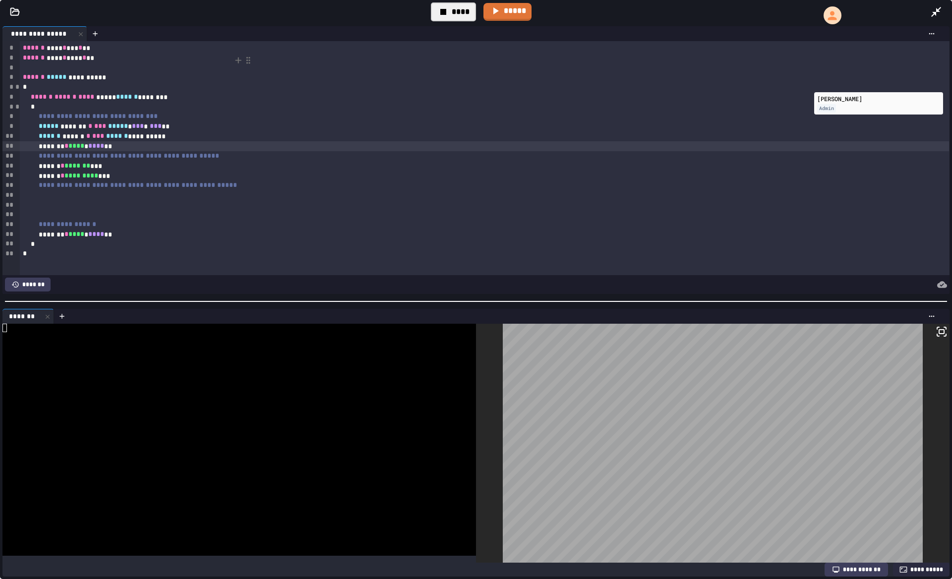
click at [446, 15] on icon at bounding box center [443, 12] width 12 height 12
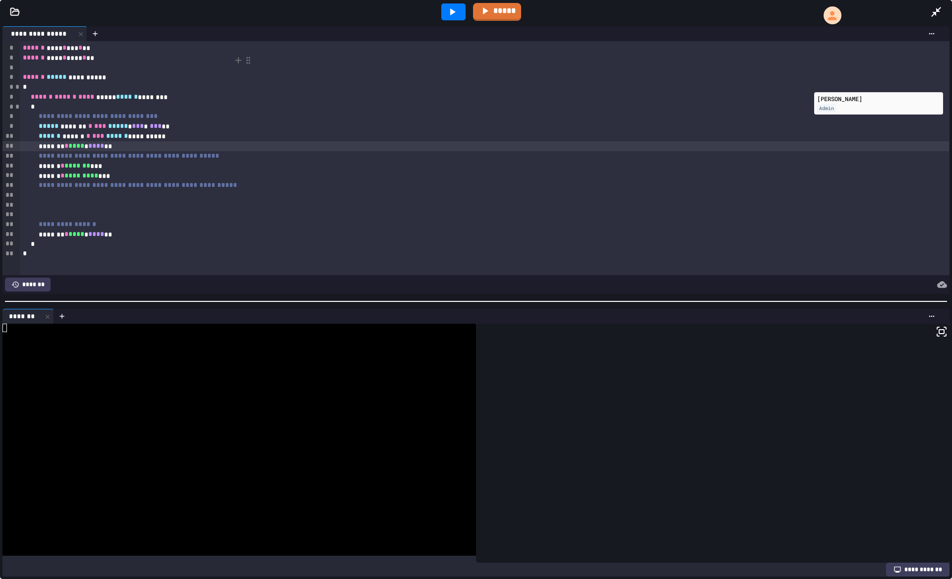
click at [446, 15] on icon at bounding box center [452, 12] width 12 height 12
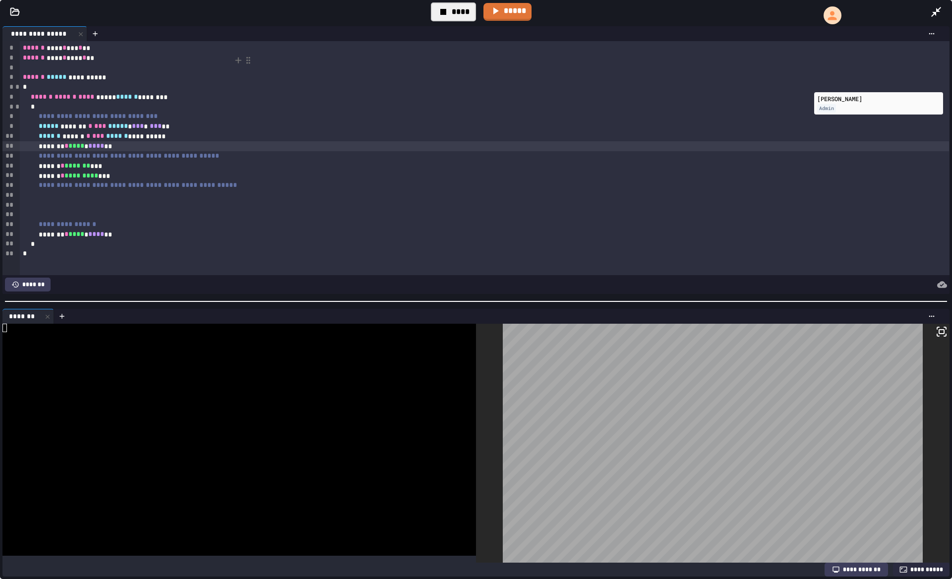
click at [172, 179] on div "****** * ********* ***" at bounding box center [485, 176] width 930 height 10
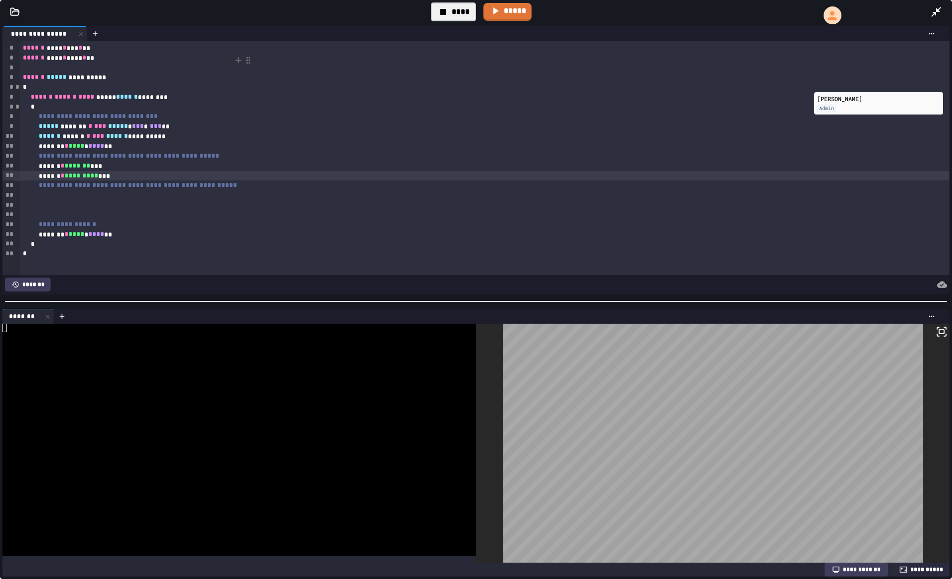
click at [226, 198] on div at bounding box center [485, 195] width 930 height 10
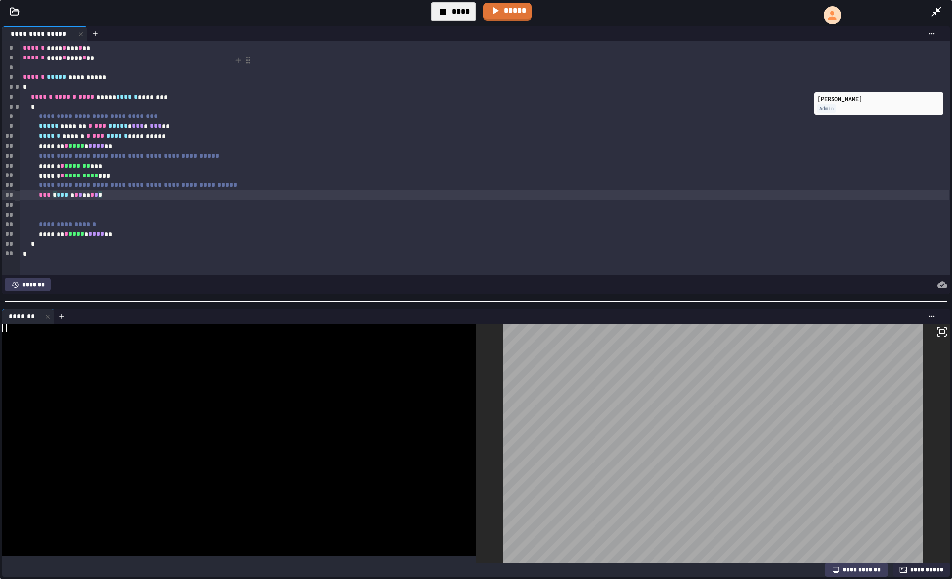
click at [108, 195] on div "*** * *** * * * ** * * *" at bounding box center [485, 195] width 930 height 10
click at [124, 197] on div "*** * *** * * * ** * * *" at bounding box center [485, 195] width 930 height 10
click at [106, 195] on div "*** * *** * * * ** * * *" at bounding box center [485, 195] width 930 height 10
click at [125, 198] on div "*** * *** * * * ** * * *" at bounding box center [485, 195] width 930 height 10
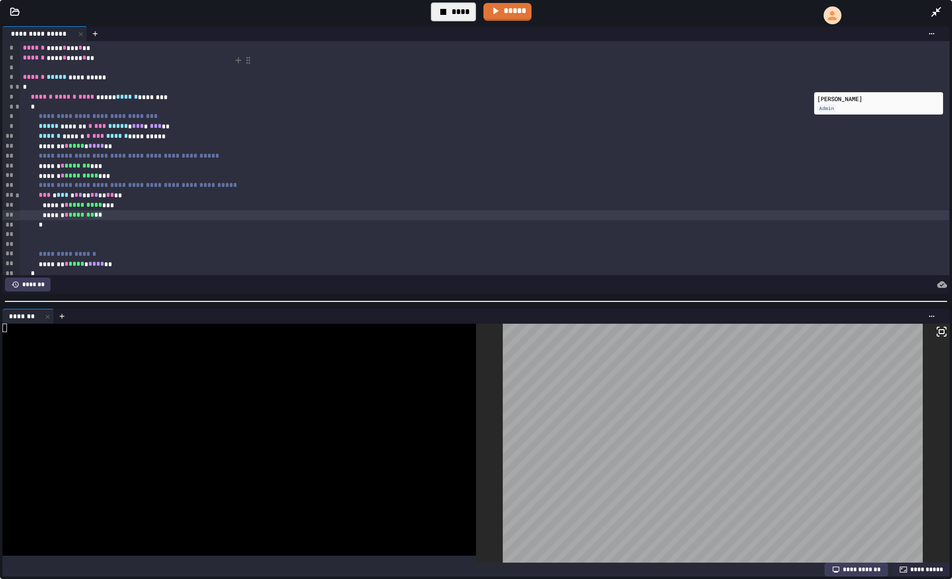
click at [55, 165] on div "****** * ******* ***" at bounding box center [485, 166] width 930 height 10
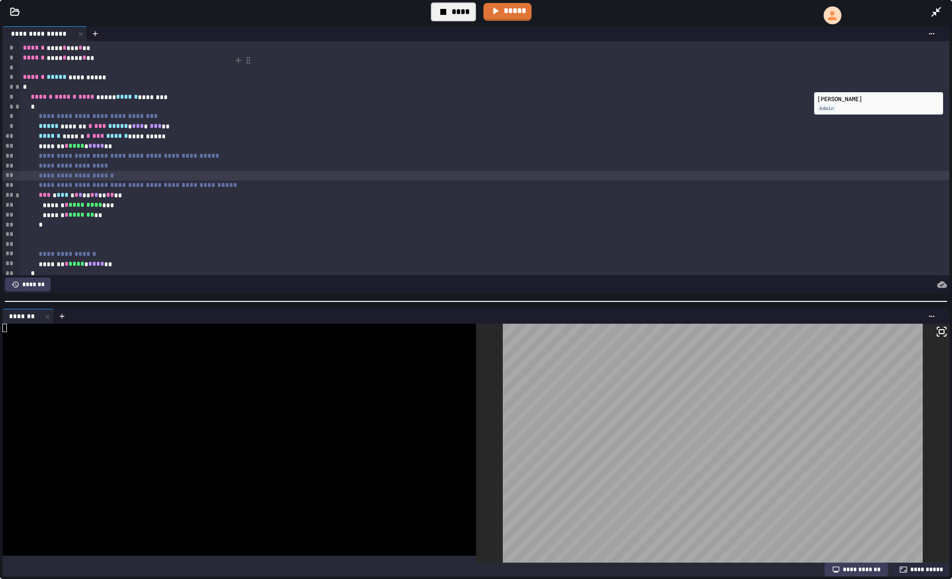
click at [448, 17] on icon at bounding box center [443, 12] width 12 height 12
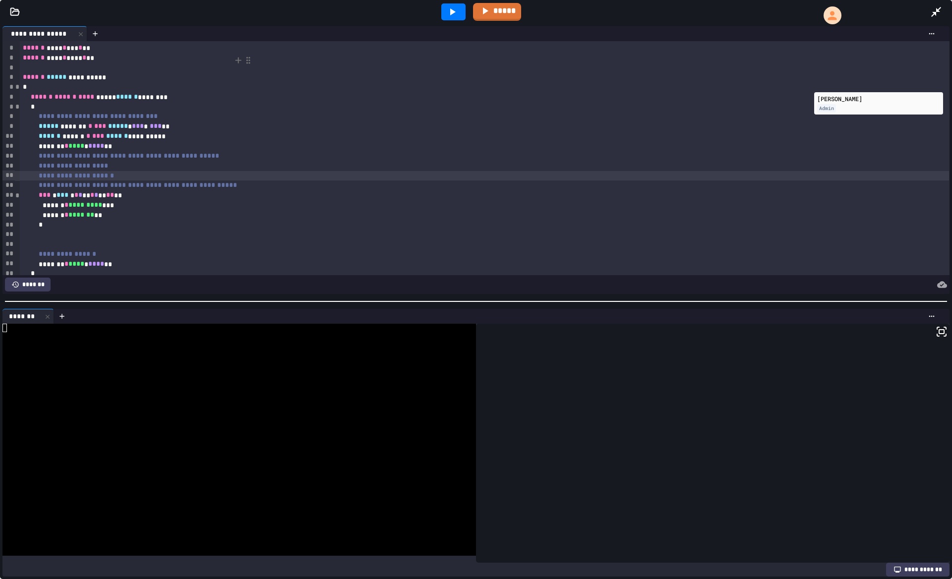
click at [448, 17] on icon at bounding box center [452, 12] width 12 height 12
click at [150, 215] on div "****** * ******* **" at bounding box center [485, 215] width 930 height 10
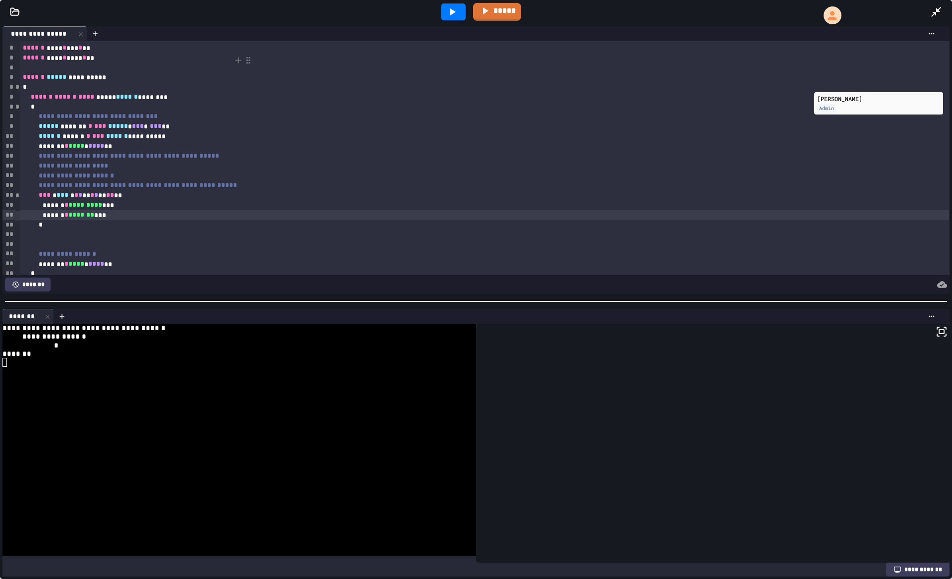
click at [458, 11] on icon at bounding box center [452, 12] width 12 height 12
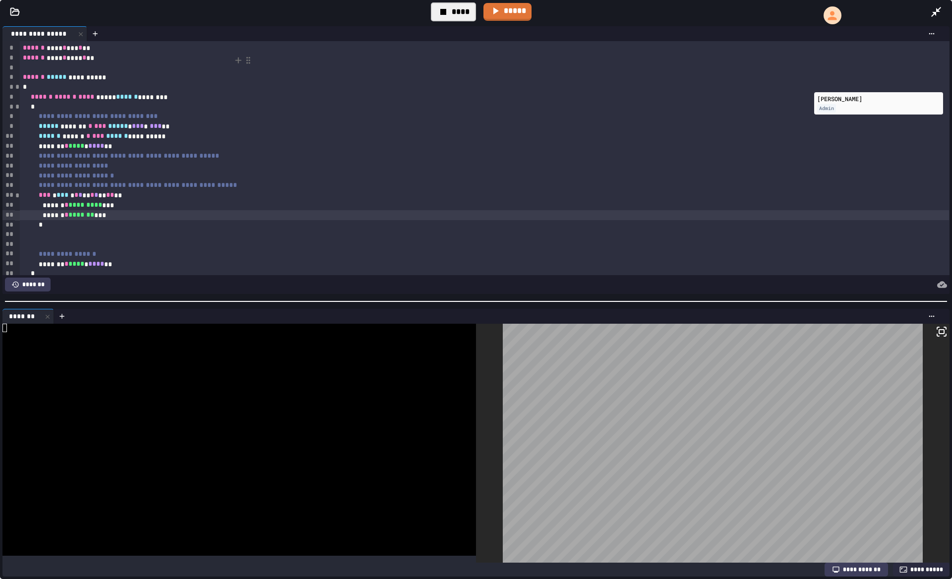
click at [55, 266] on div "******* * **** * **** **" at bounding box center [485, 264] width 930 height 10
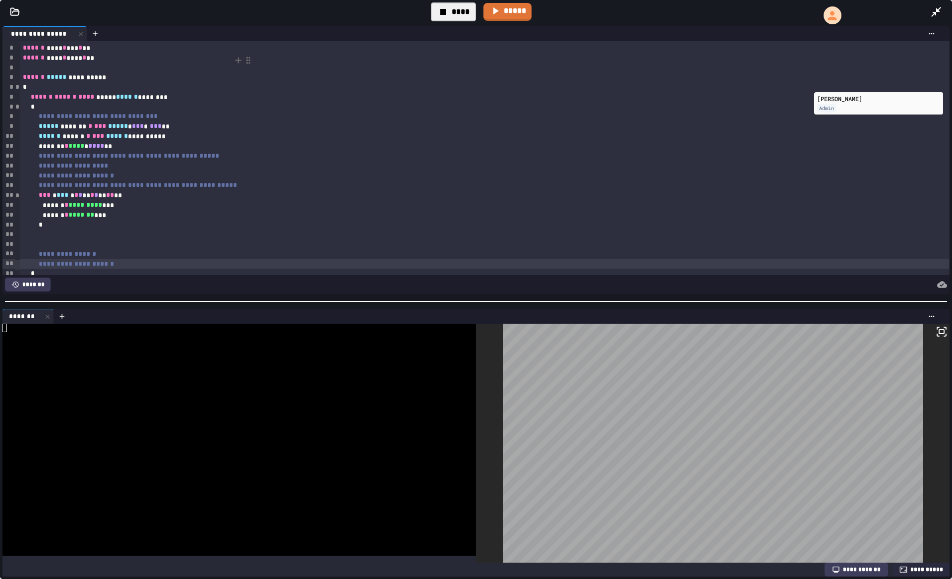
click at [461, 10] on div "****" at bounding box center [453, 11] width 45 height 19
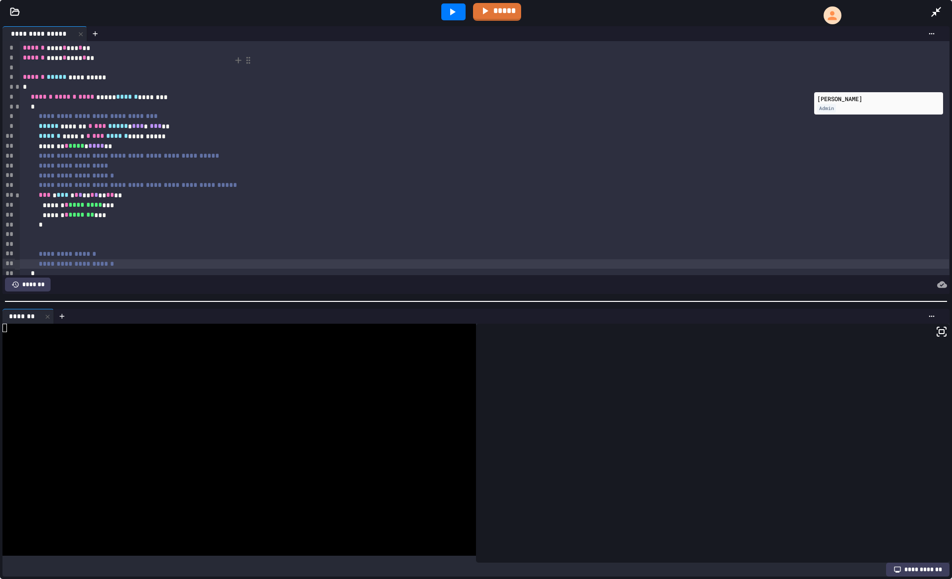
click at [461, 10] on div at bounding box center [453, 11] width 24 height 17
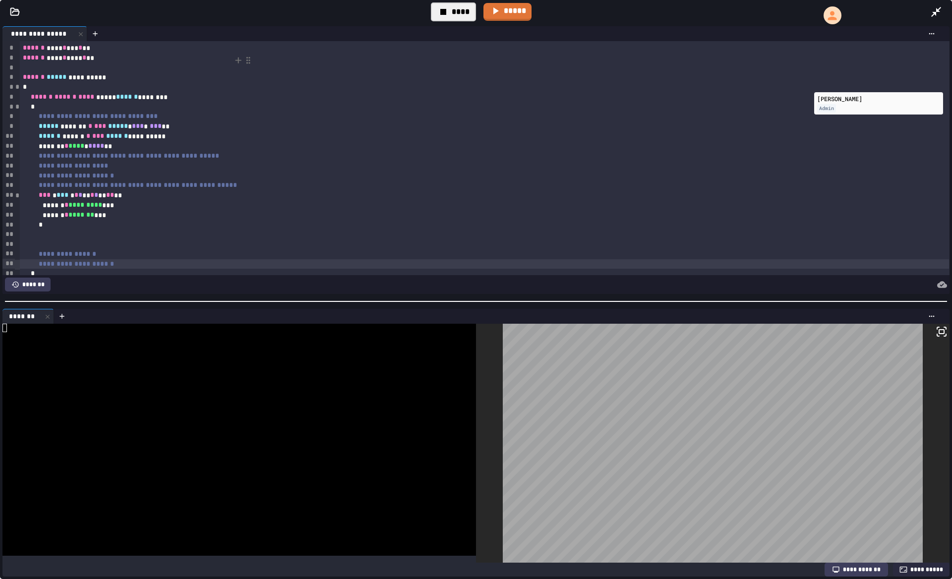
click at [454, 14] on div "****" at bounding box center [453, 11] width 45 height 19
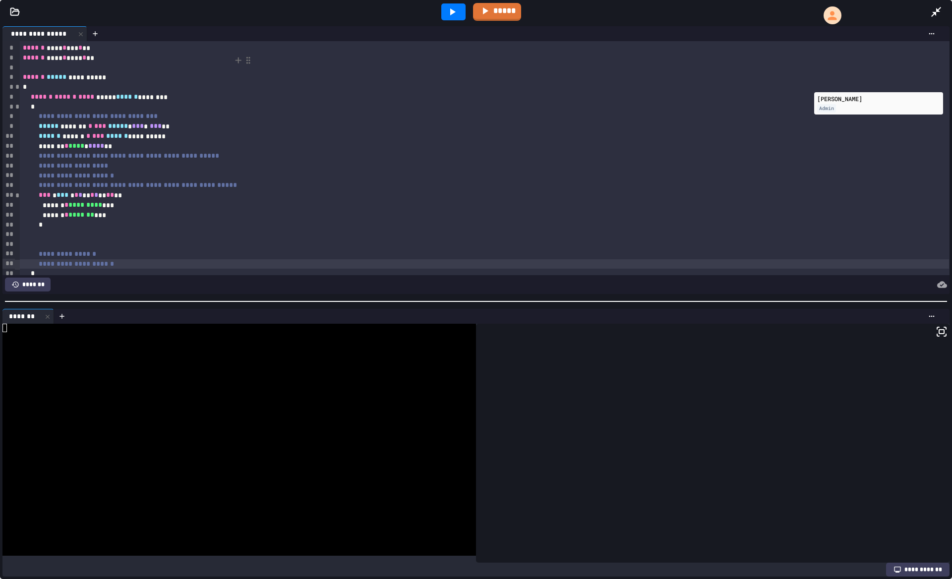
click at [935, 16] on icon at bounding box center [936, 12] width 12 height 12
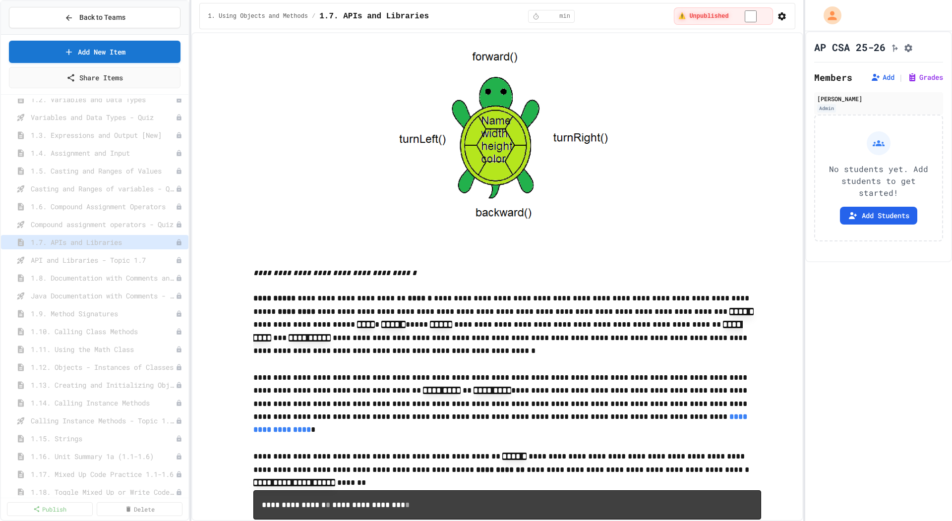
scroll to position [2338, 0]
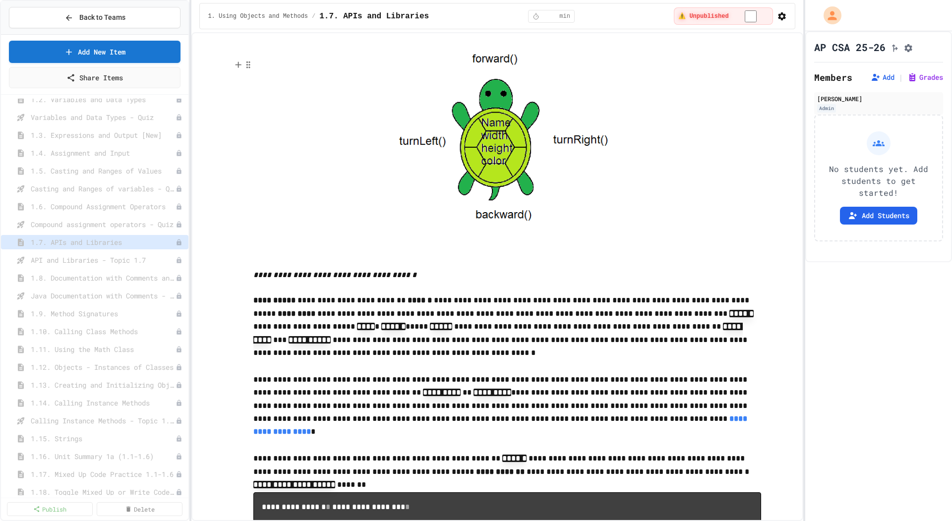
type input "*"
drag, startPoint x: 739, startPoint y: 233, endPoint x: 196, endPoint y: 224, distance: 543.2
click at [196, 224] on div "**********" at bounding box center [497, 276] width 612 height 489
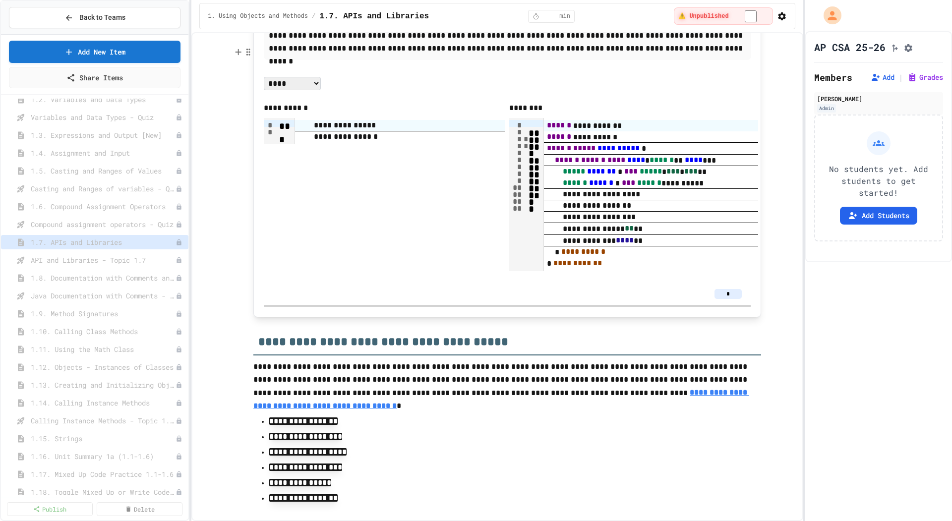
scroll to position [5073, 0]
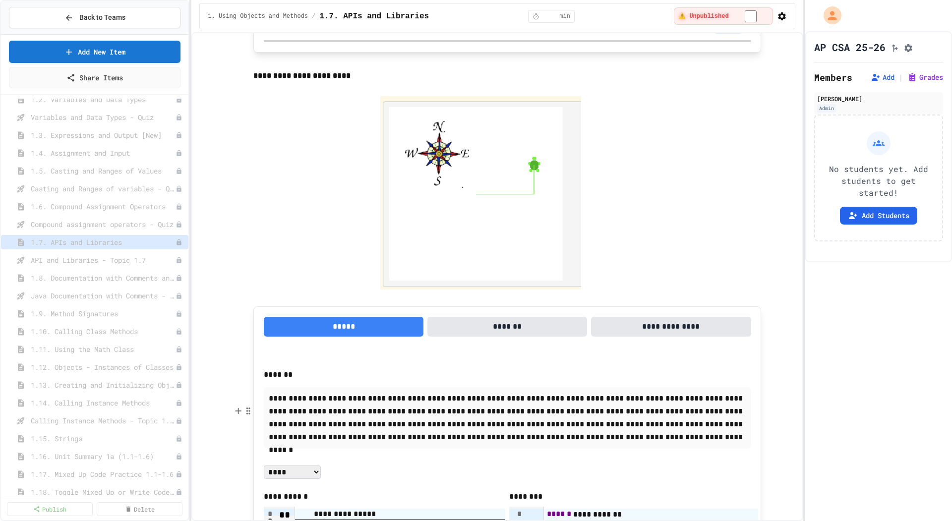
scroll to position [4679, 0]
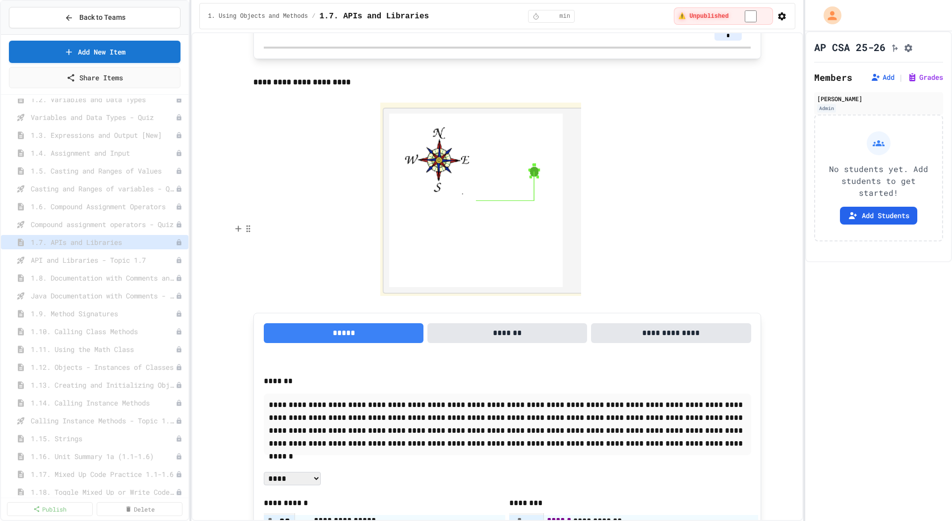
click at [331, 247] on link "https://www2.cs.uic.edu/~i101/doc/SimpleTurtle.html" at bounding box center [320, 245] width 70 height 10
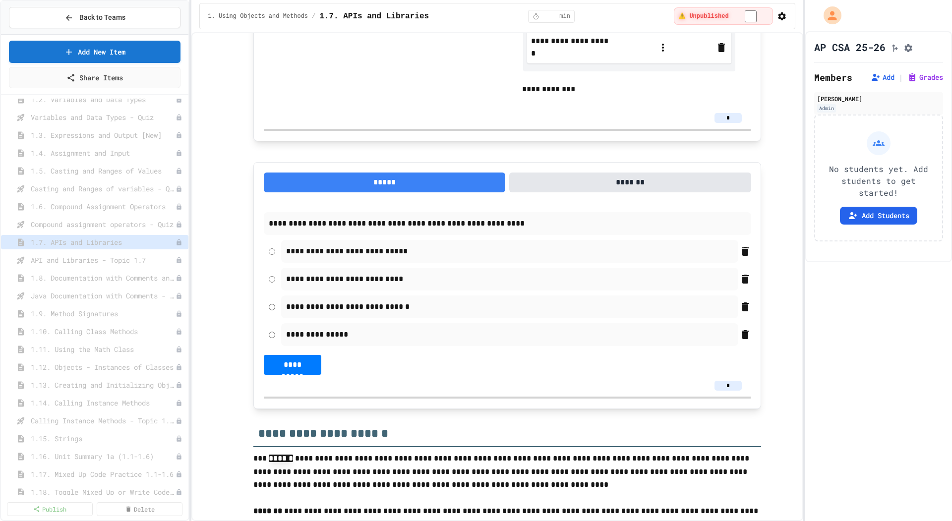
scroll to position [1779, 0]
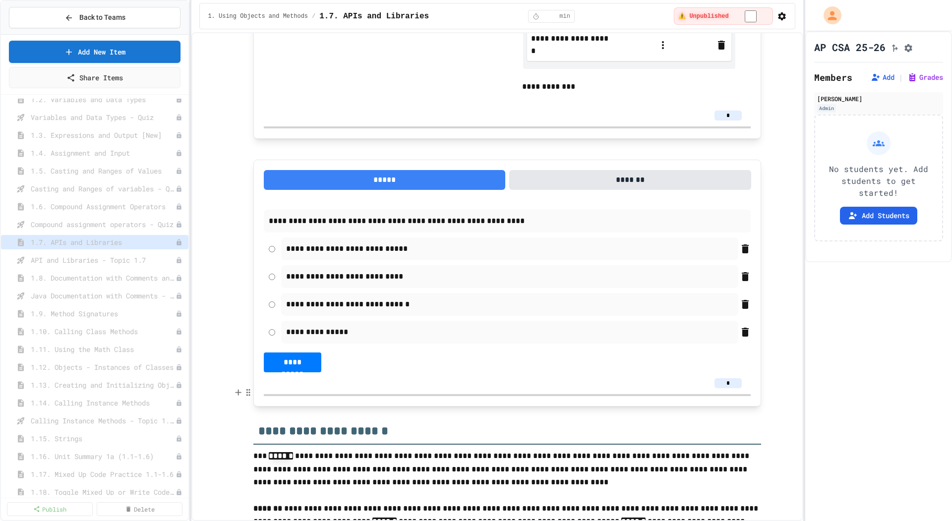
click at [637, 406] on link "https://cseweb.ucsd.edu/~ricko/CSE11/turtleClassesDocs/index.html?turtleClasses…" at bounding box center [642, 409] width 70 height 10
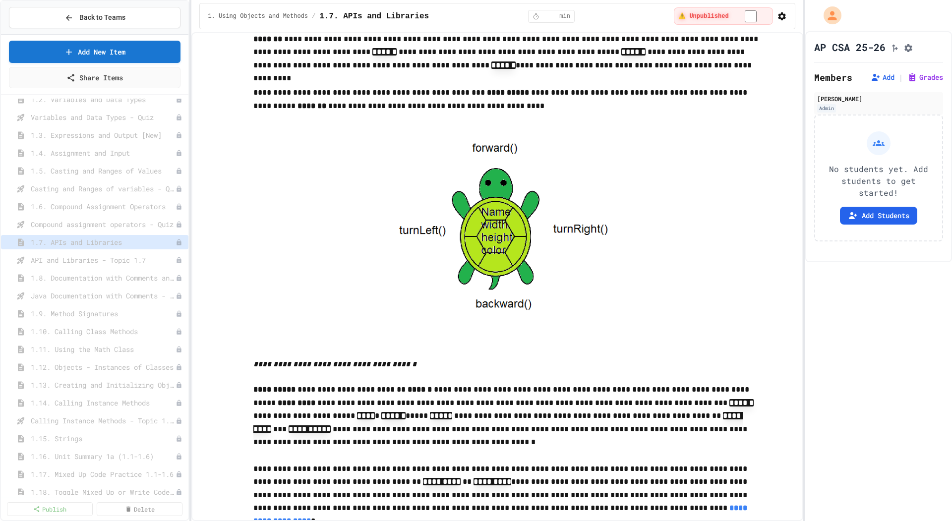
scroll to position [2249, 0]
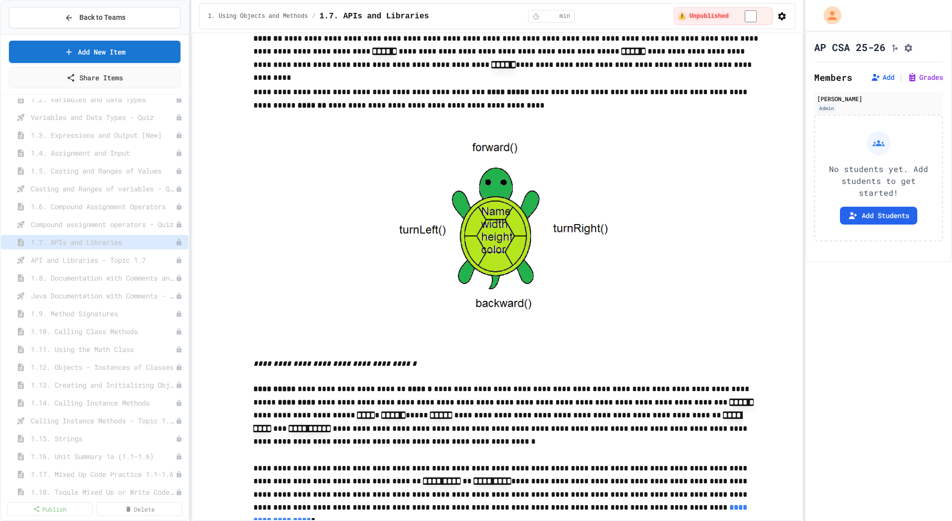
scroll to position [252, 0]
click at [465, 98] on link "https://github.com/bhoffman0/CSAwesome2/raw/main/_sources/Unit1-Using-Objects-a…" at bounding box center [430, 100] width 70 height 10
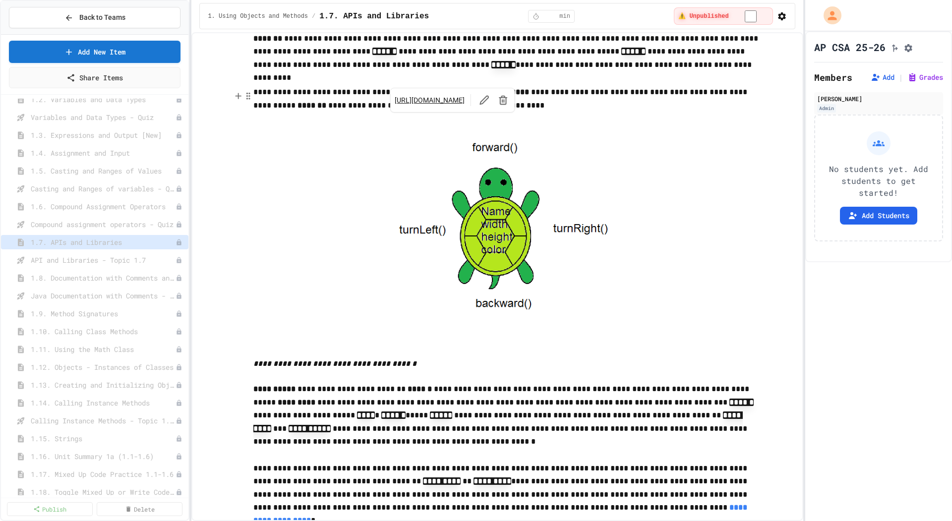
click at [688, 82] on link "https://replit.com/@BerylHoffman/Java-Swing-Turtle#Main.java" at bounding box center [661, 86] width 70 height 10
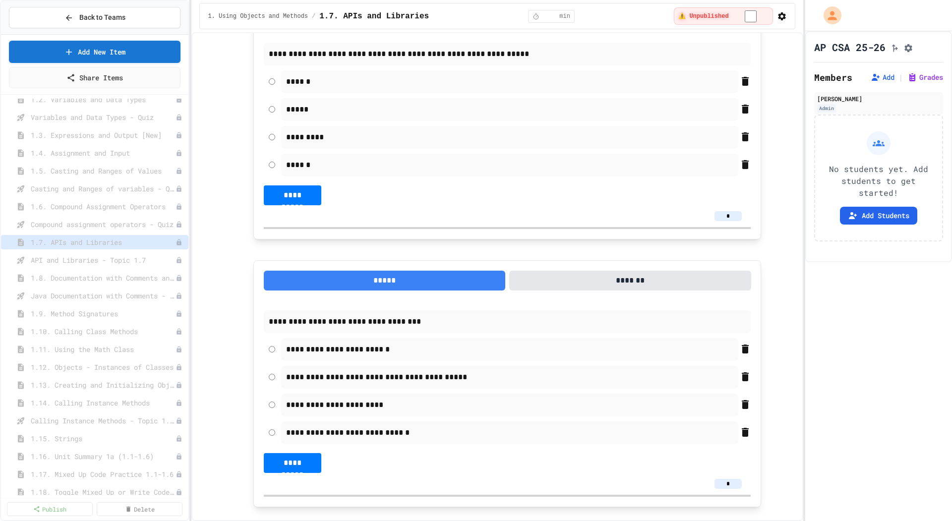
scroll to position [4295, 0]
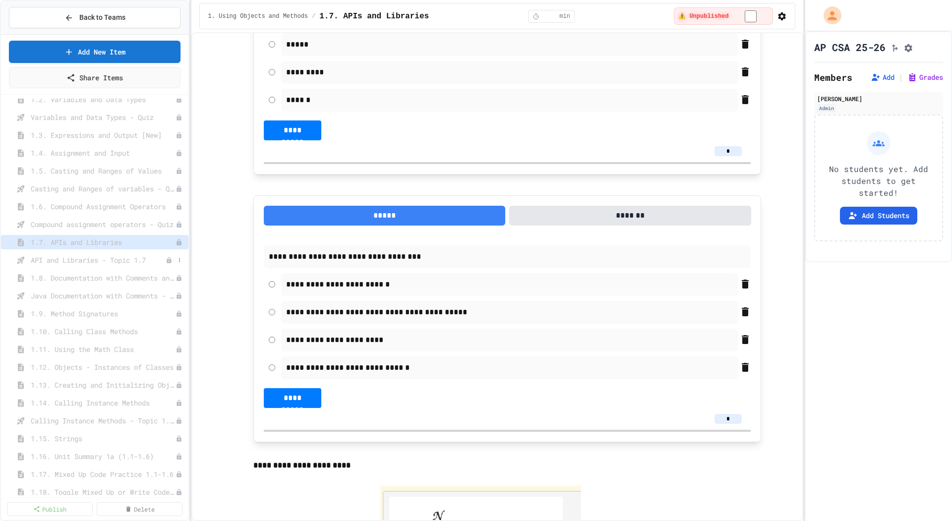
click at [103, 261] on span "API and Libraries - Topic 1.7" at bounding box center [98, 260] width 135 height 10
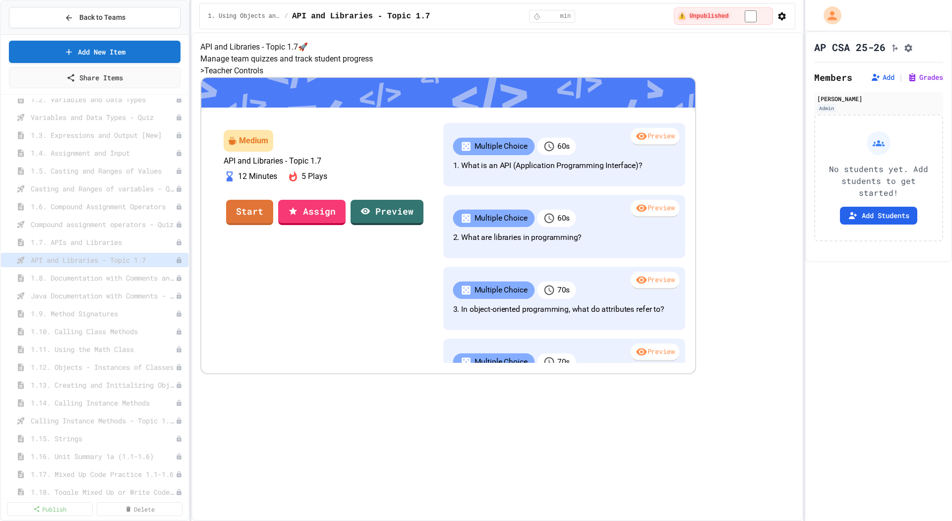
scroll to position [19, 0]
click at [113, 120] on span "Variables and Data Types - Quiz" at bounding box center [98, 117] width 135 height 10
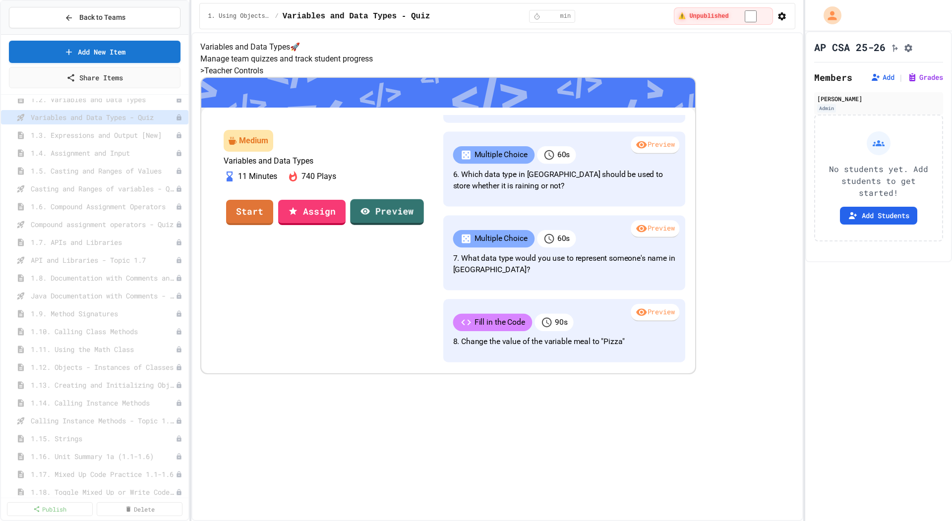
scroll to position [515, 0]
click at [425, 225] on link "Preview" at bounding box center [387, 211] width 74 height 27
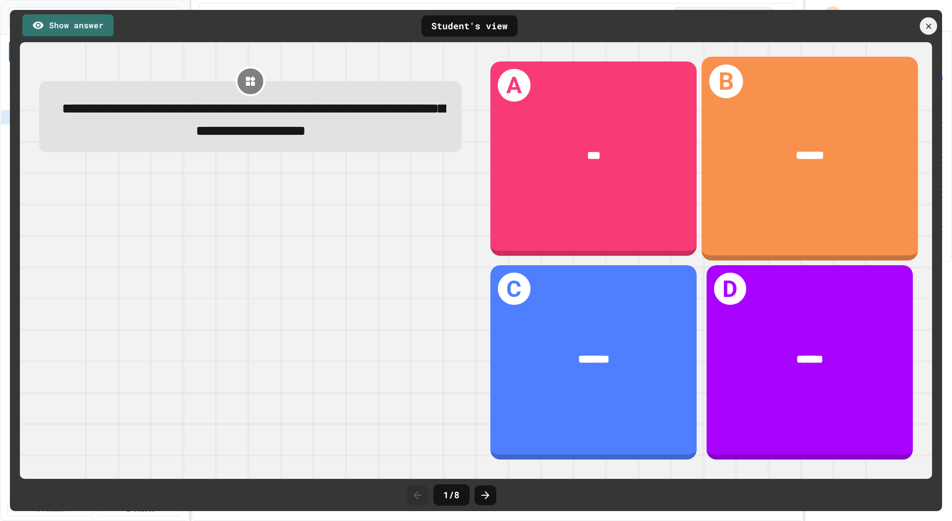
click at [805, 178] on div "******" at bounding box center [809, 156] width 217 height 67
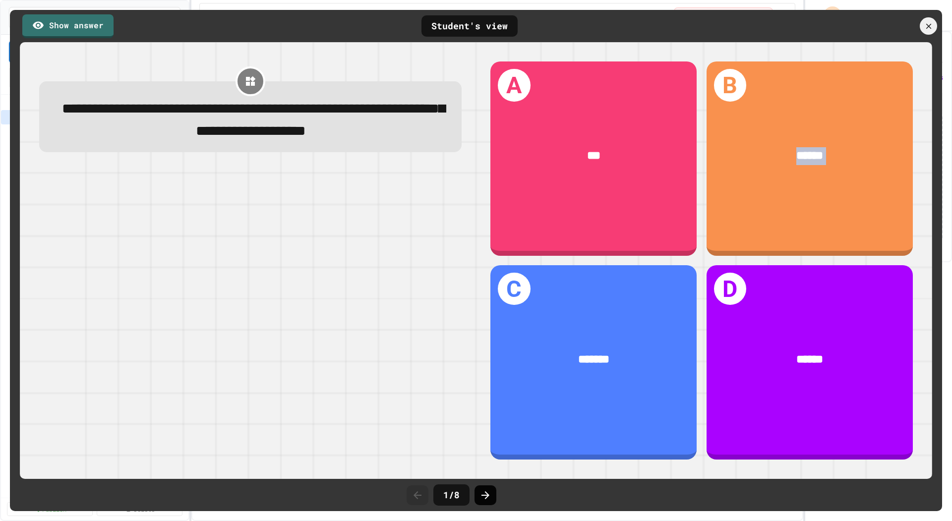
click at [487, 499] on icon at bounding box center [486, 496] width 12 height 12
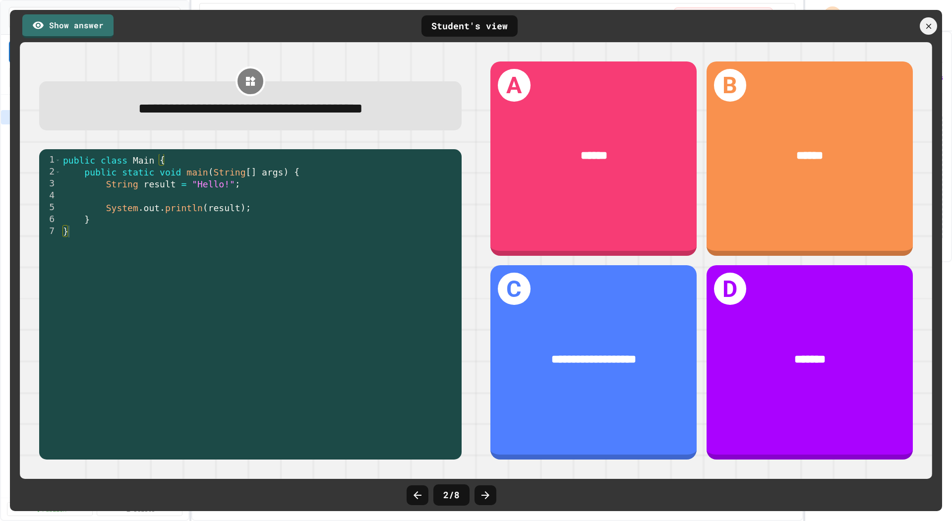
click at [487, 499] on icon at bounding box center [486, 496] width 12 height 12
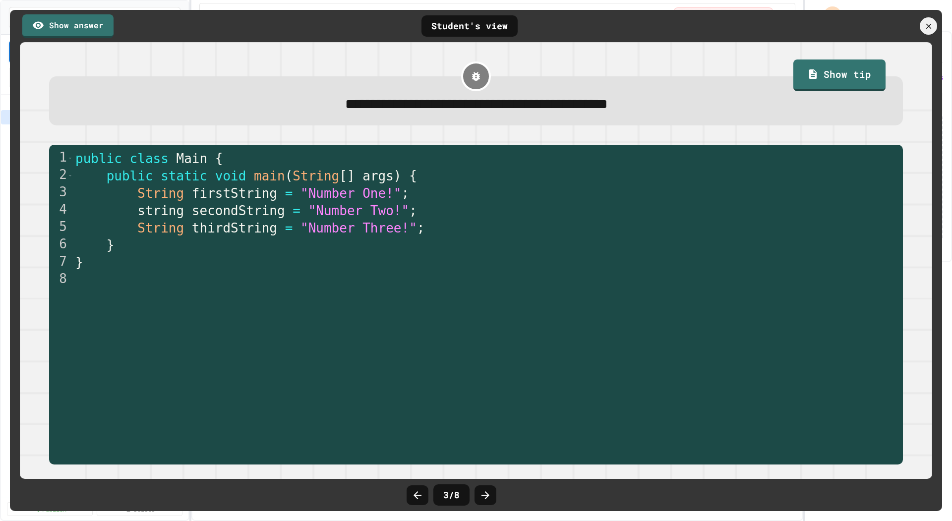
click at [487, 499] on icon at bounding box center [486, 496] width 12 height 12
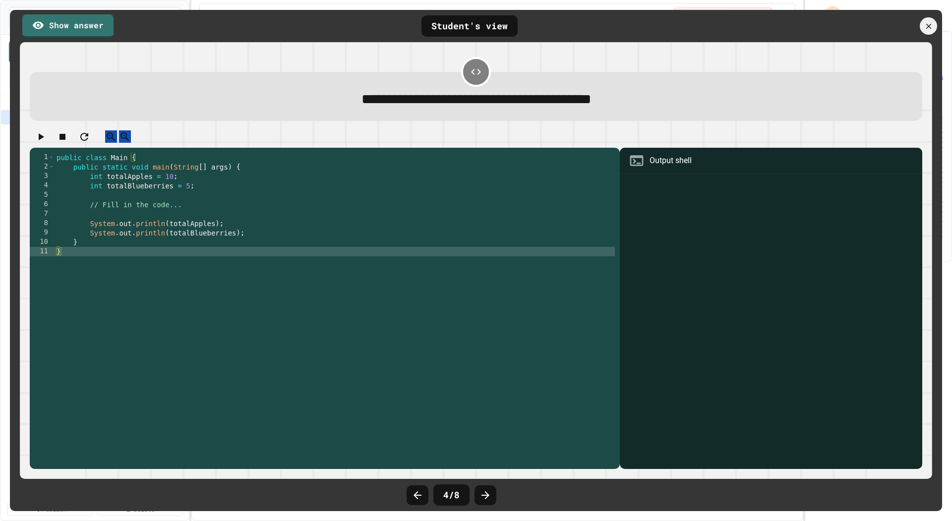
click at [487, 499] on icon at bounding box center [486, 496] width 12 height 12
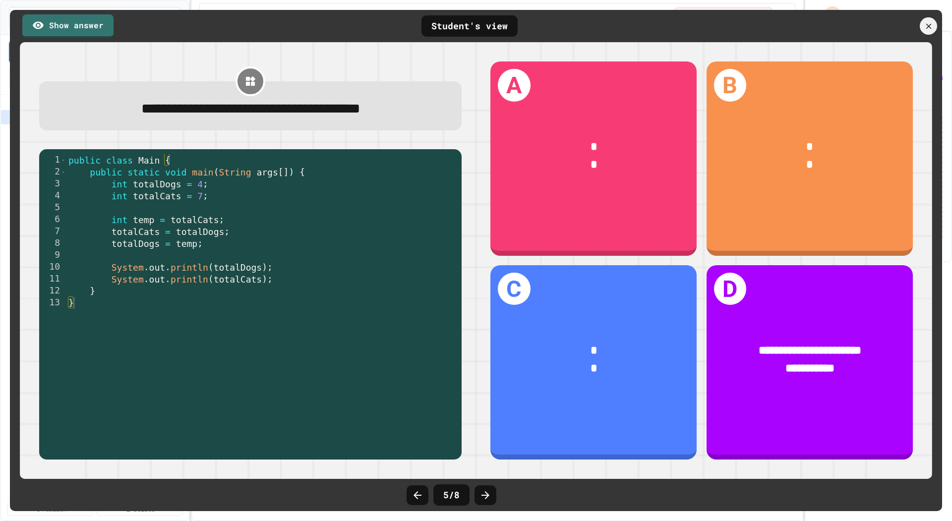
click at [487, 499] on icon at bounding box center [486, 496] width 12 height 12
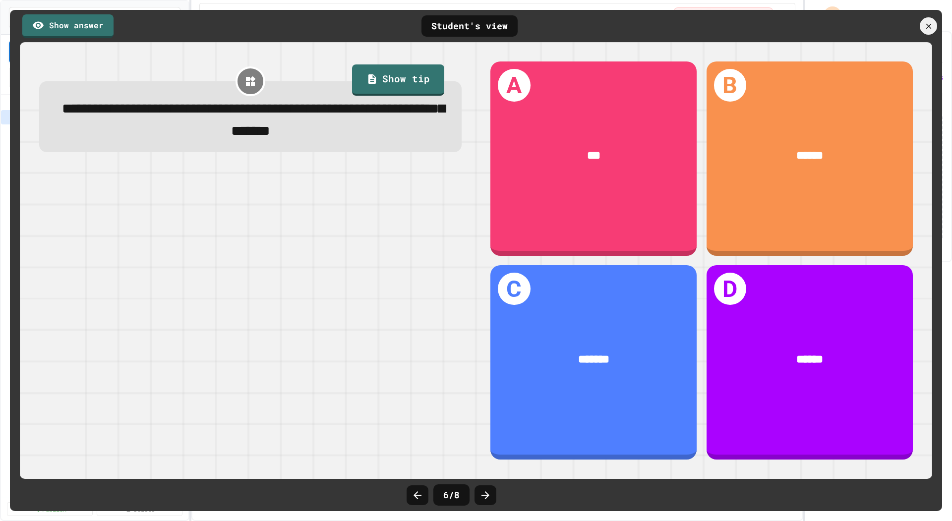
click at [487, 499] on icon at bounding box center [486, 496] width 12 height 12
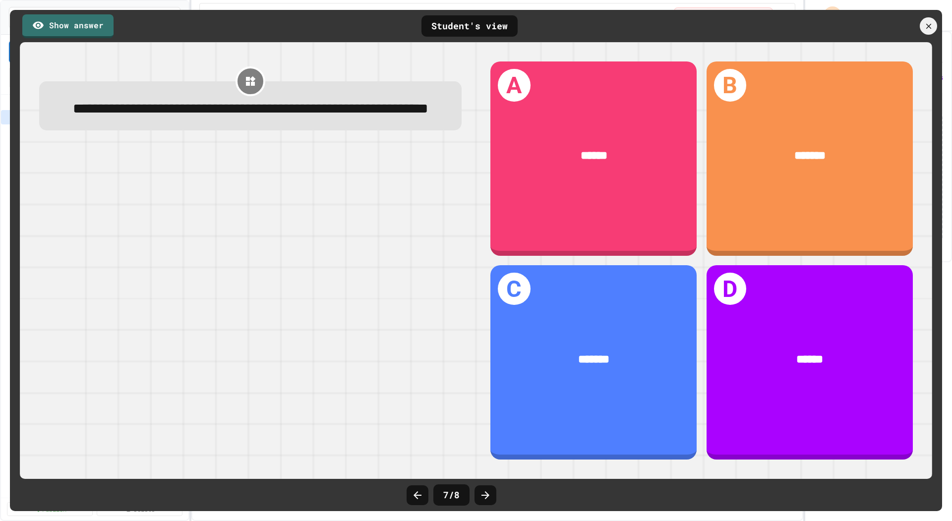
click at [487, 499] on icon at bounding box center [486, 496] width 12 height 12
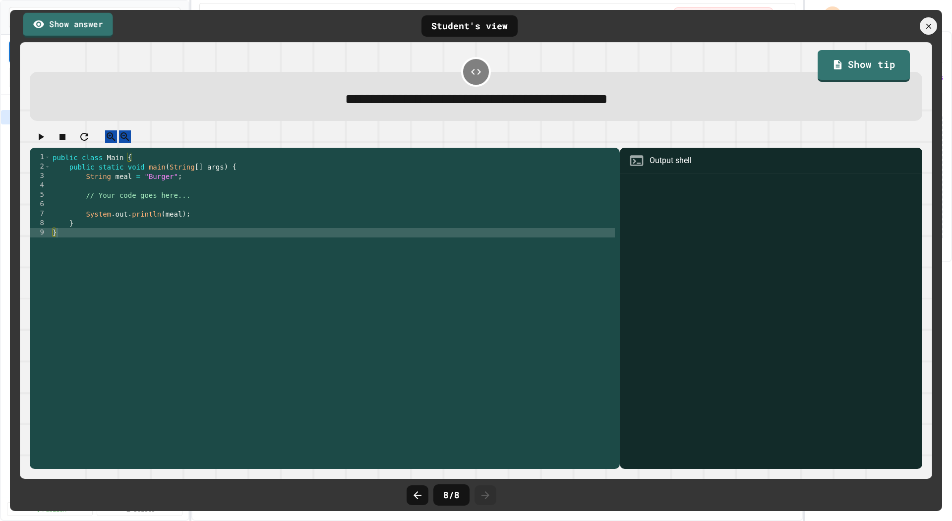
click at [81, 26] on link "Show answer" at bounding box center [68, 24] width 90 height 25
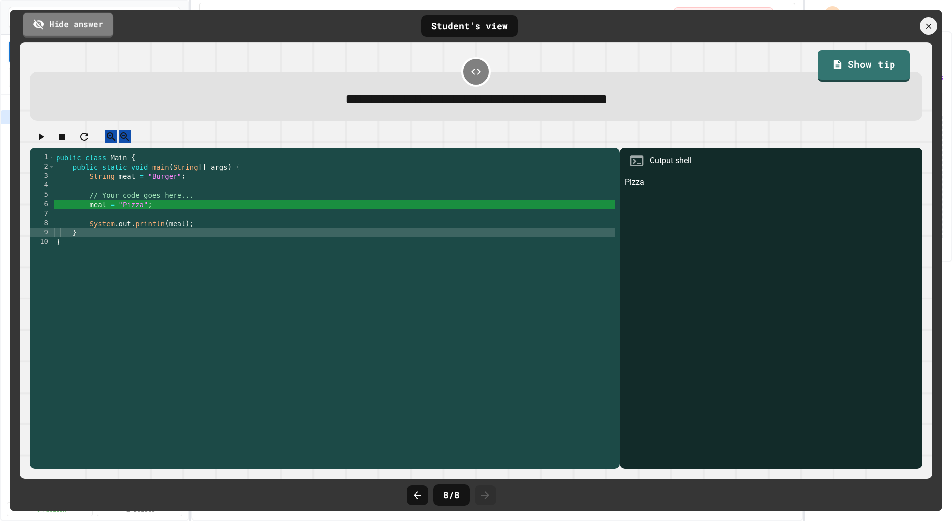
click at [81, 26] on link "Hide answer" at bounding box center [68, 24] width 90 height 25
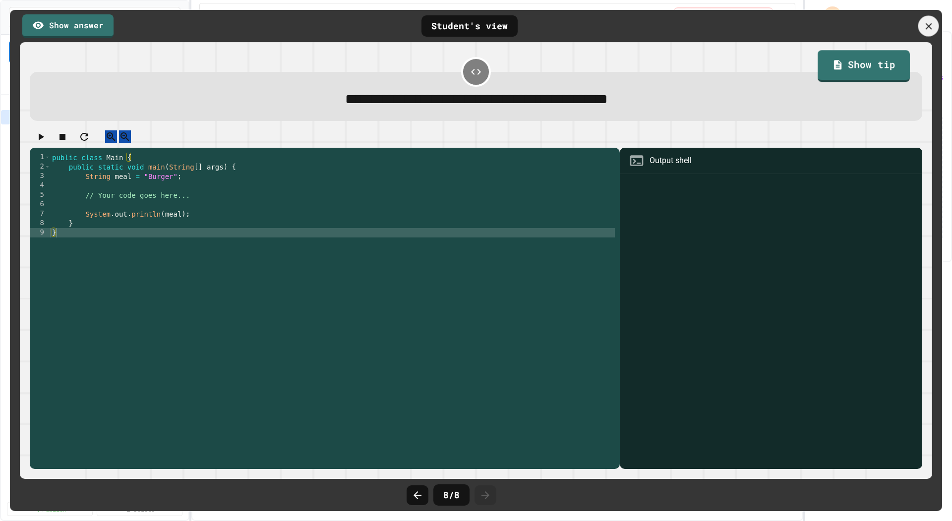
click at [930, 27] on icon at bounding box center [929, 26] width 6 height 6
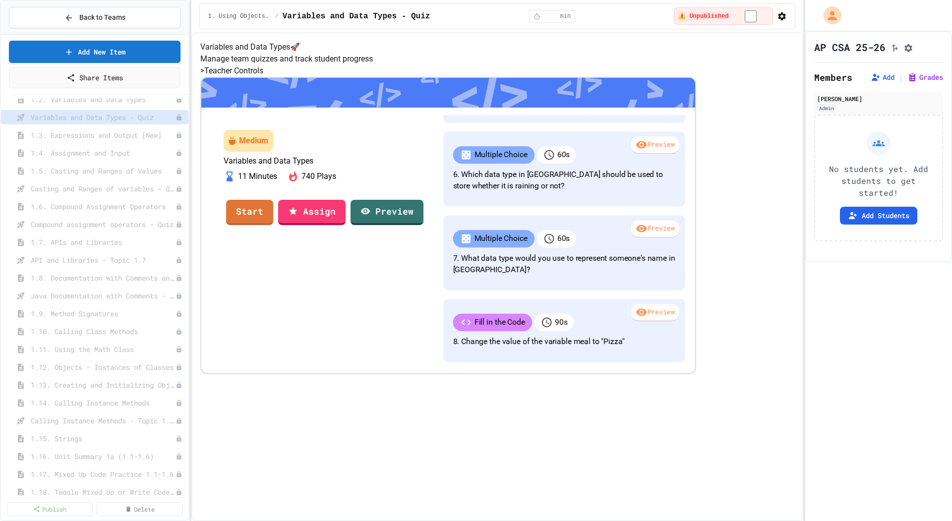
scroll to position [49, 0]
click at [98, 185] on span "Casting and Ranges of variables - Quiz" at bounding box center [98, 189] width 135 height 10
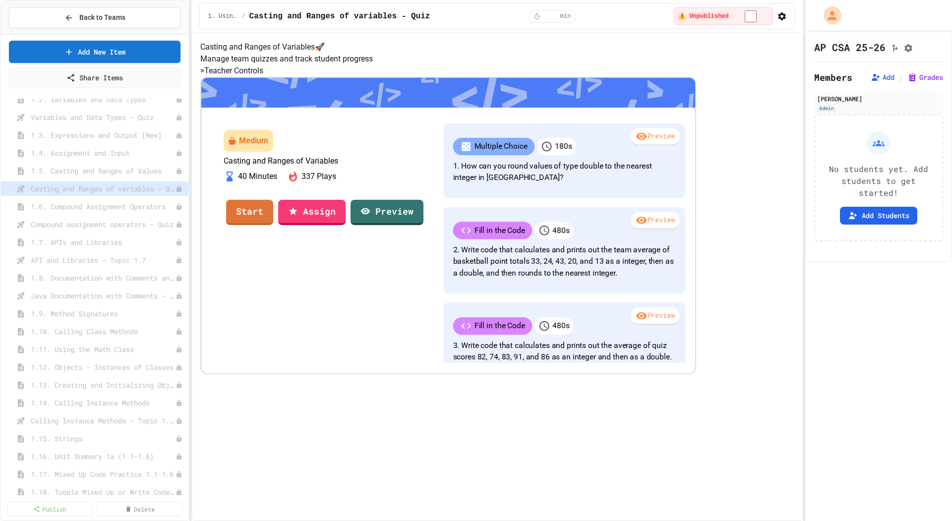
scroll to position [42, 0]
click at [424, 225] on link "Preview" at bounding box center [388, 211] width 72 height 27
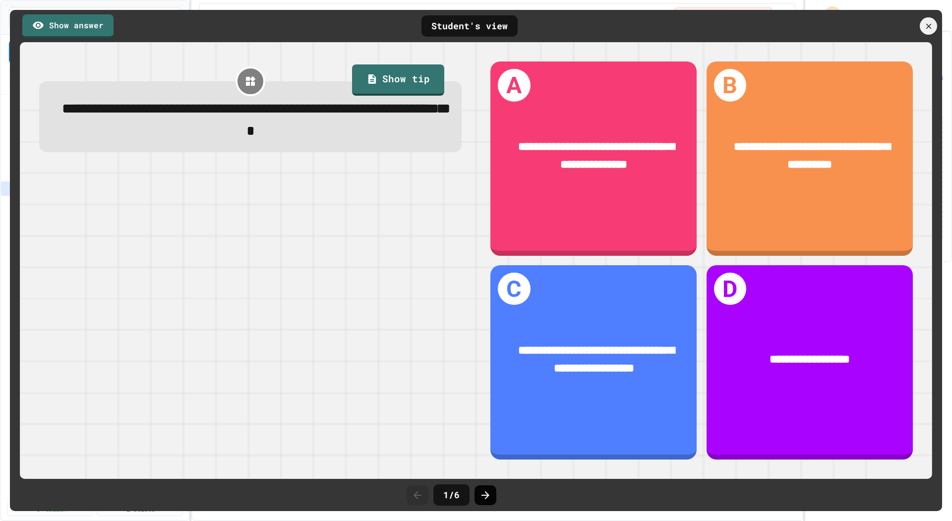
click at [484, 496] on icon at bounding box center [486, 496] width 12 height 12
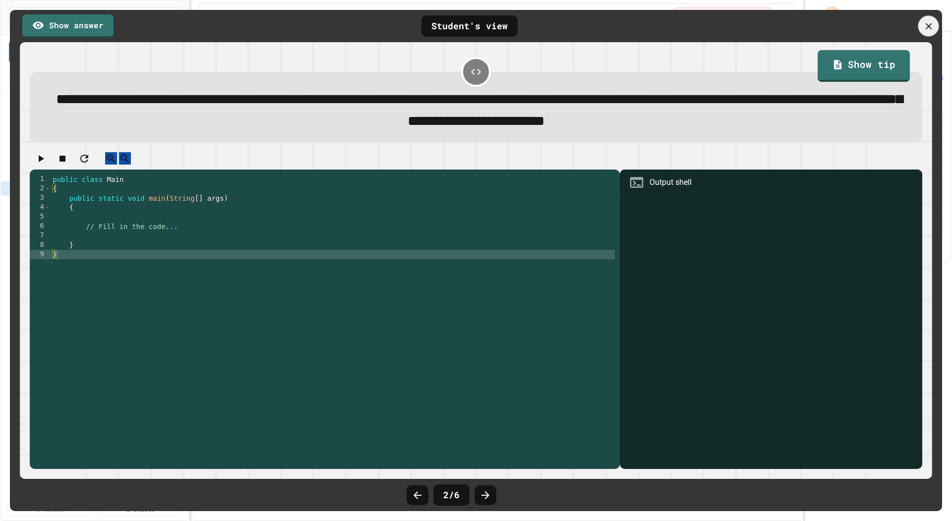
click at [927, 26] on icon at bounding box center [929, 26] width 11 height 11
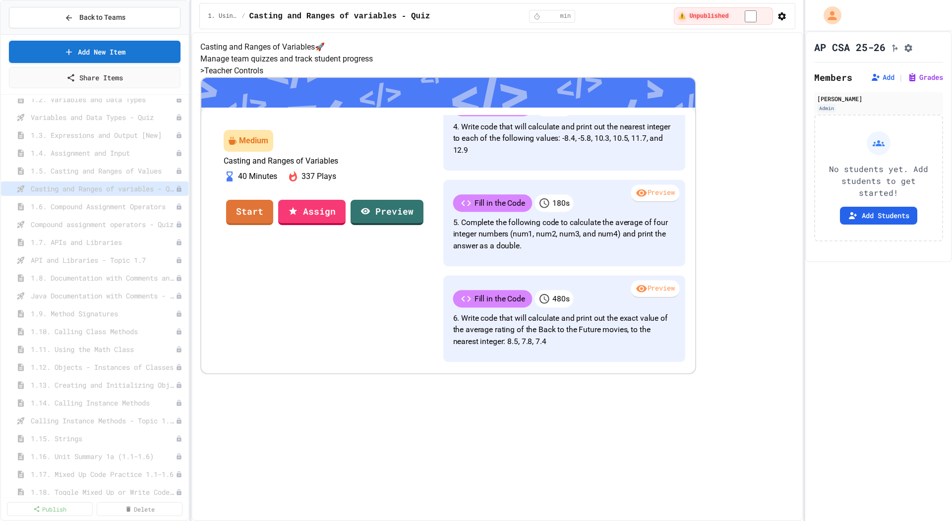
scroll to position [529, 0]
click at [104, 221] on span "Compound assignment operators - Quiz" at bounding box center [98, 224] width 135 height 10
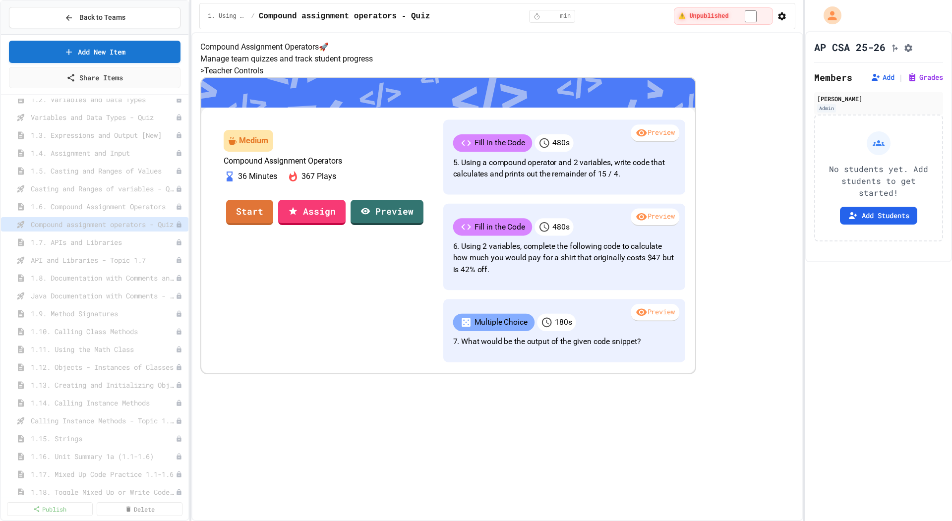
scroll to position [469, 0]
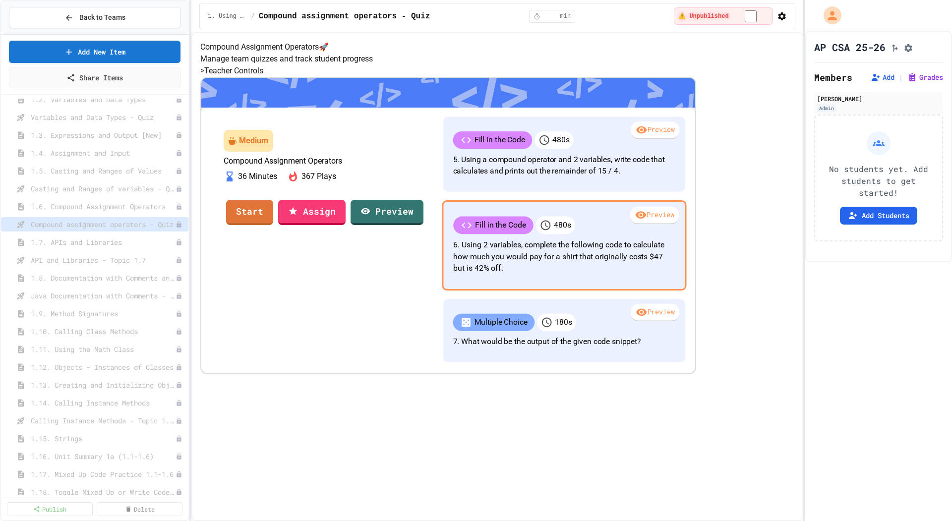
click at [564, 274] on p "6. Using 2 variables, complete the following code to calculate how much you wou…" at bounding box center [565, 256] width 222 height 35
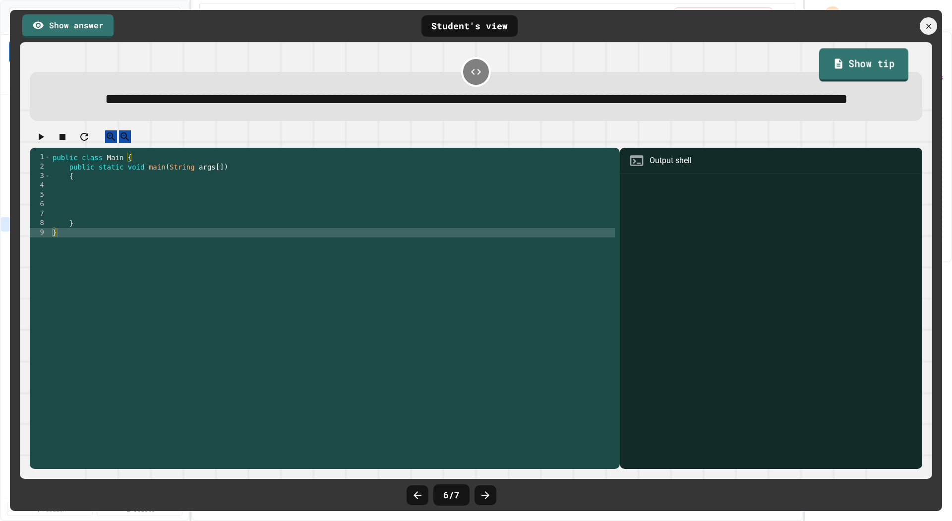
click at [849, 62] on link "Show tip" at bounding box center [863, 64] width 89 height 33
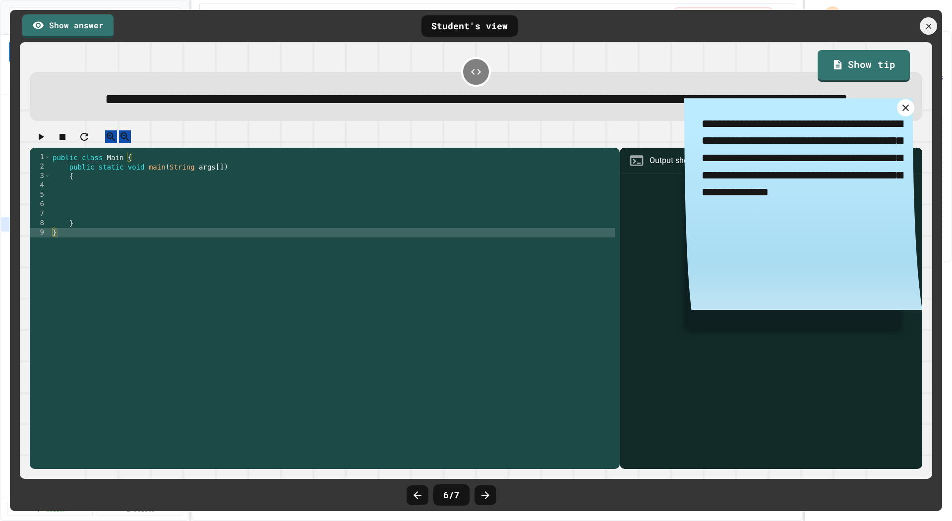
click at [906, 111] on icon at bounding box center [906, 108] width 6 height 6
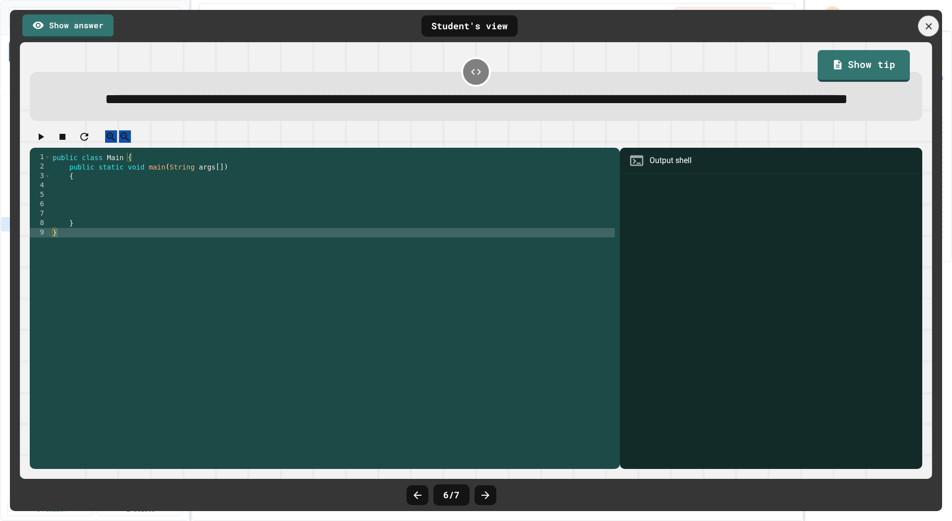
click at [930, 28] on icon at bounding box center [929, 26] width 6 height 6
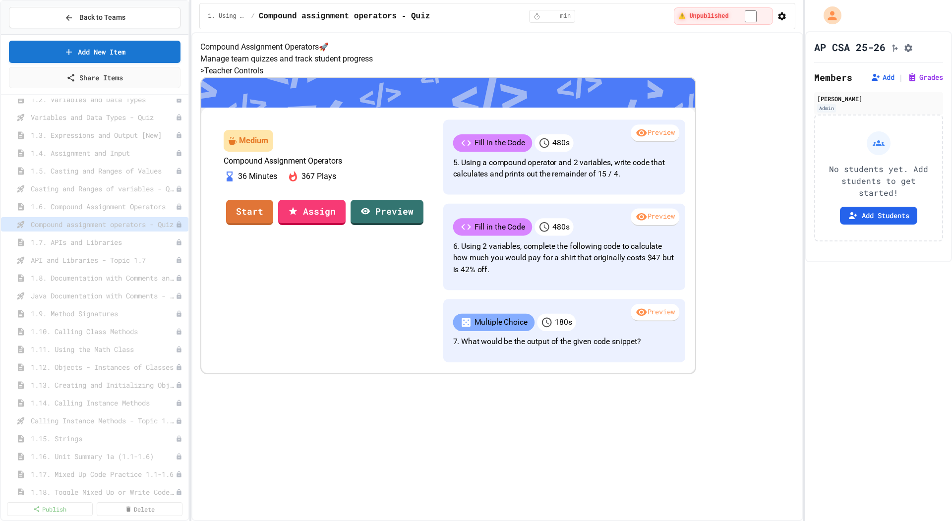
scroll to position [3, 0]
click at [345, 225] on link "Assign" at bounding box center [312, 211] width 66 height 27
click at [273, 225] on link "Start" at bounding box center [250, 211] width 47 height 27
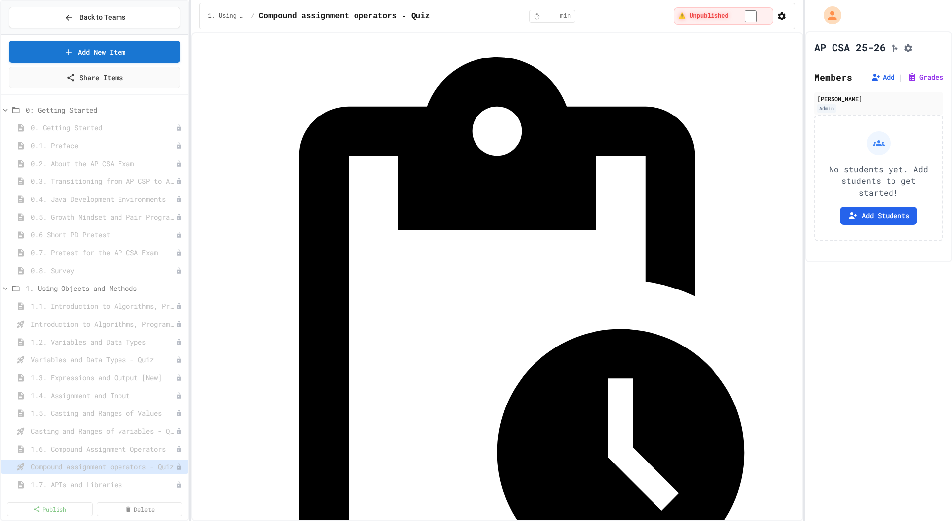
scroll to position [26, 0]
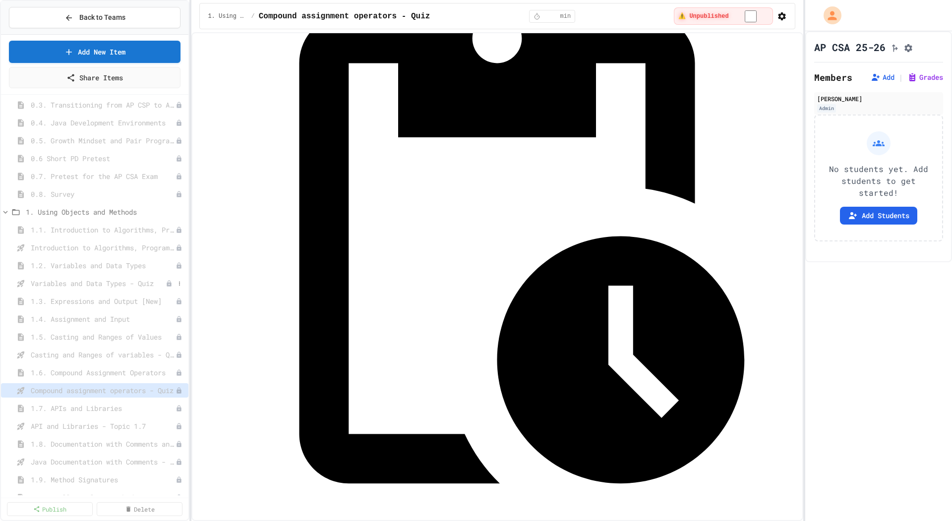
scroll to position [84, 0]
click at [239, 366] on div at bounding box center [476, 260] width 952 height 521
click at [780, 14] on icon "button" at bounding box center [782, 16] width 10 height 10
click at [772, 521] on li "Edit Lesson Plan" at bounding box center [481, 530] width 942 height 16
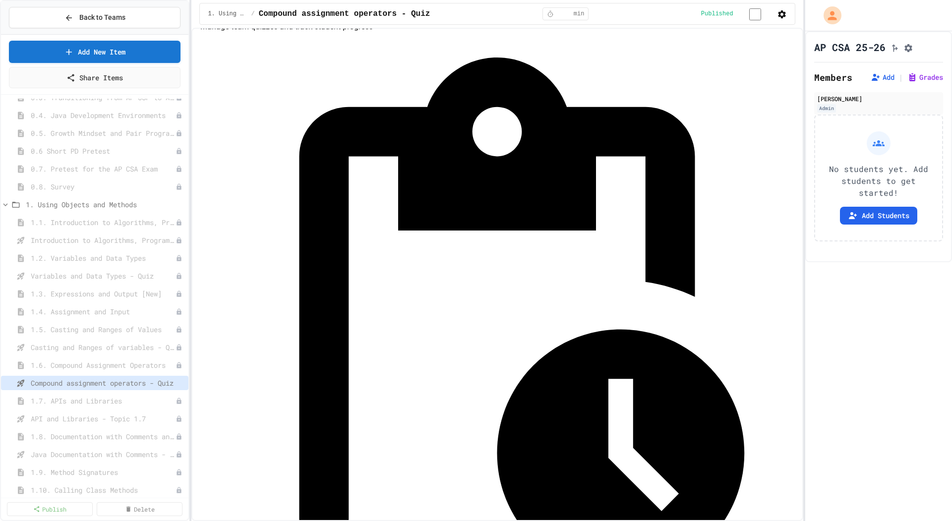
scroll to position [0, 0]
click at [914, 48] on icon "Assignment Settings" at bounding box center [909, 48] width 10 height 10
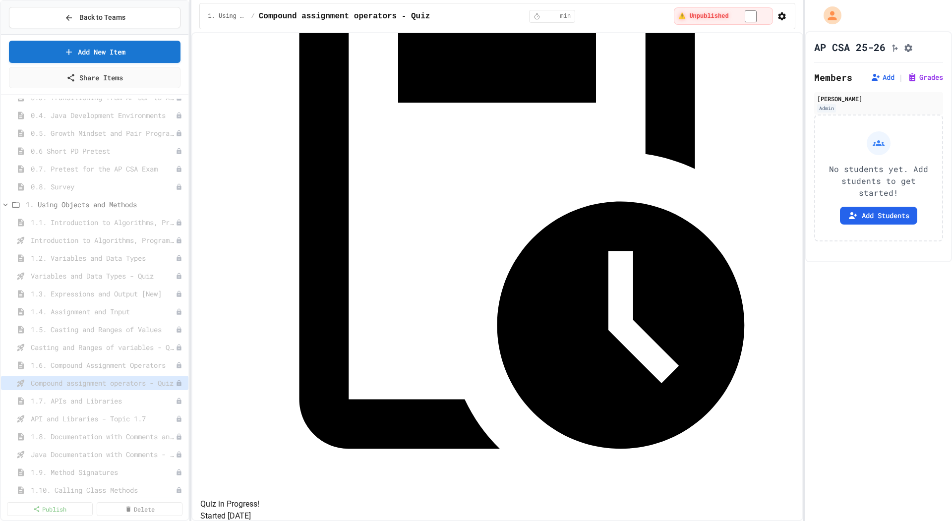
scroll to position [176, 0]
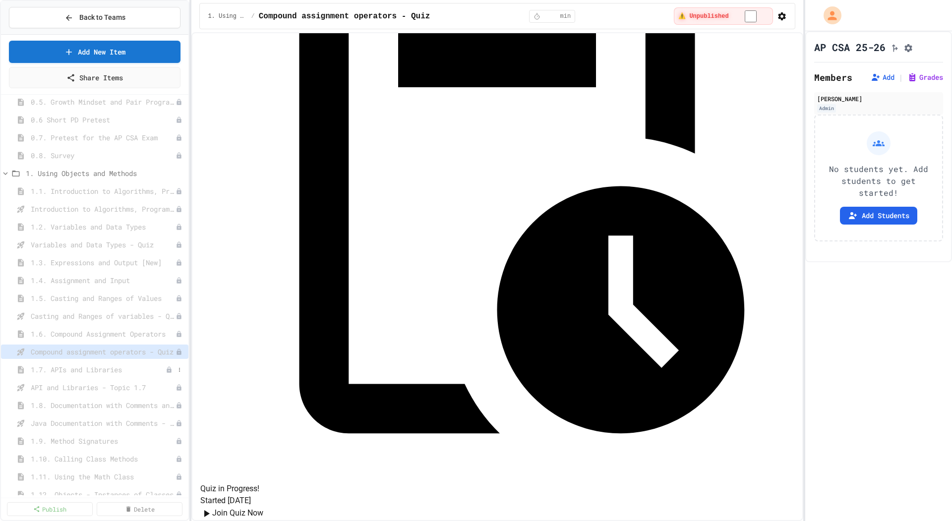
scroll to position [133, 0]
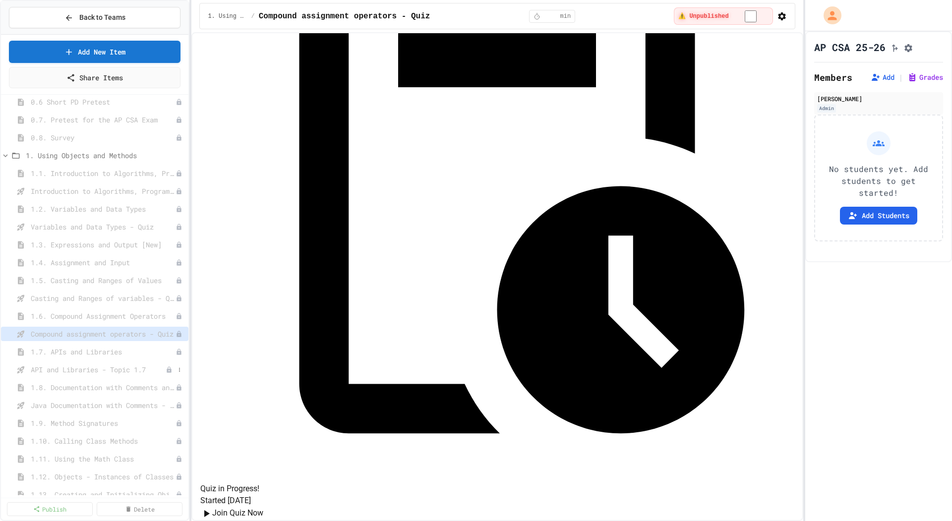
click at [102, 372] on span "API and Libraries - Topic 1.7" at bounding box center [98, 370] width 135 height 10
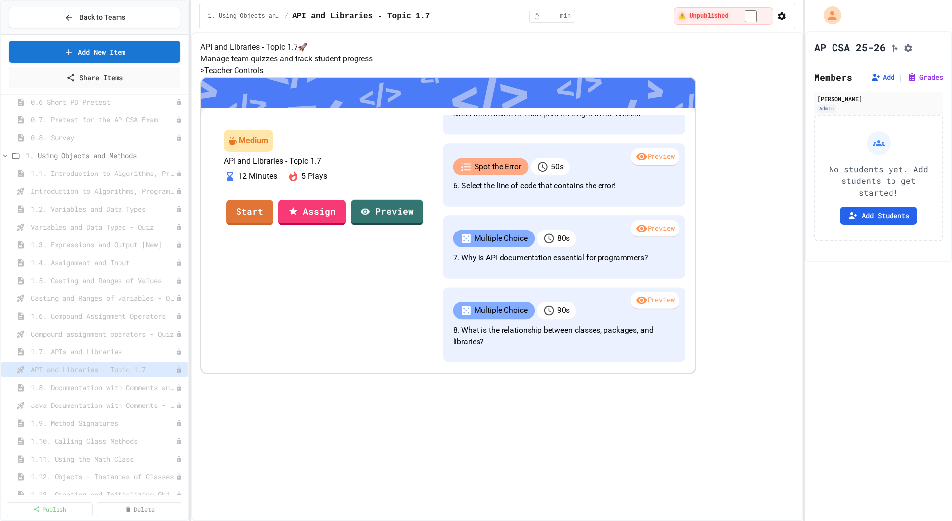
scroll to position [530, 0]
click at [108, 406] on span "Java Documentation with Comments - Topic 1.8" at bounding box center [98, 405] width 135 height 10
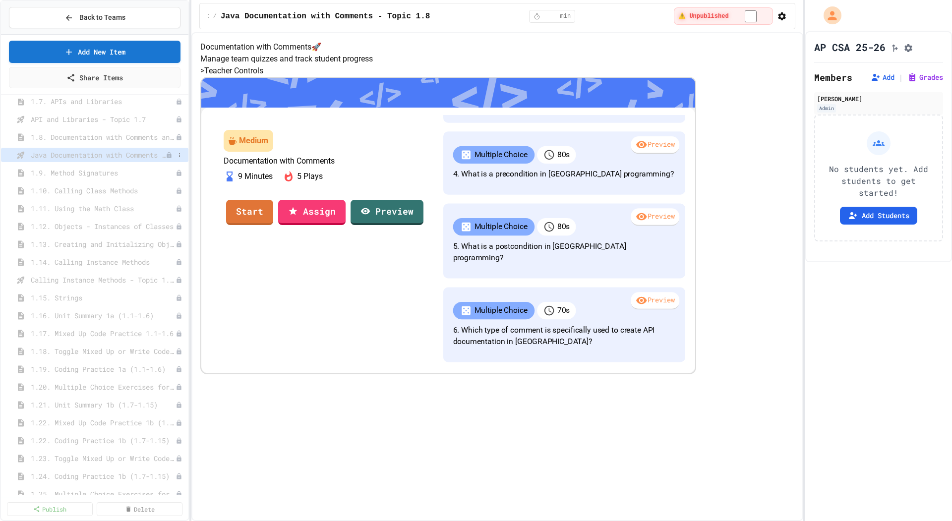
scroll to position [386, 0]
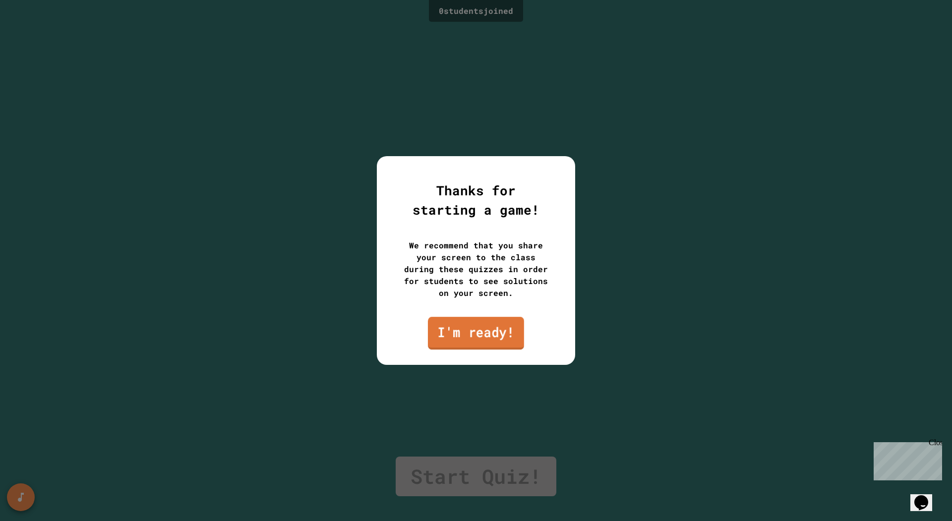
click at [490, 335] on link "I'm ready!" at bounding box center [476, 333] width 96 height 33
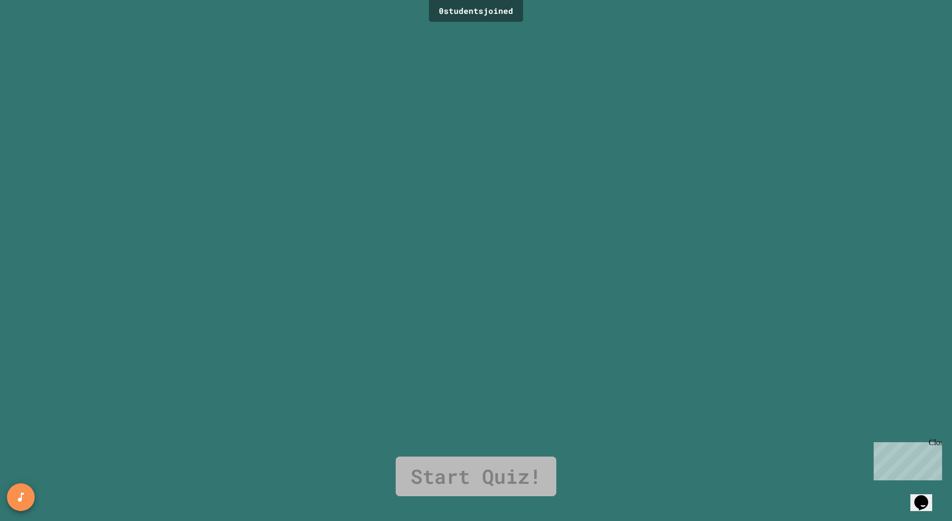
click at [496, 464] on link "Start Quiz!" at bounding box center [476, 477] width 161 height 40
click at [934, 440] on div "Close" at bounding box center [935, 444] width 12 height 12
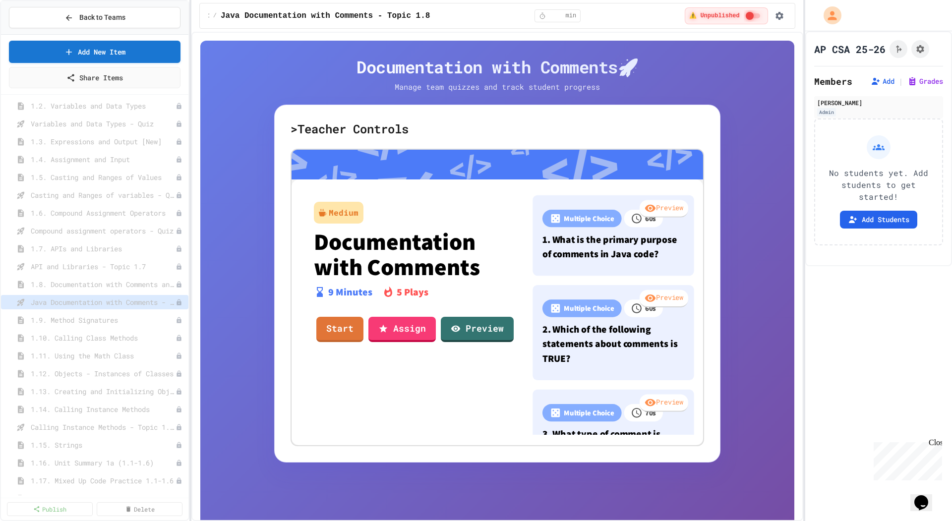
scroll to position [237, 0]
click at [119, 315] on span "1.9. Method Signatures" at bounding box center [98, 319] width 135 height 10
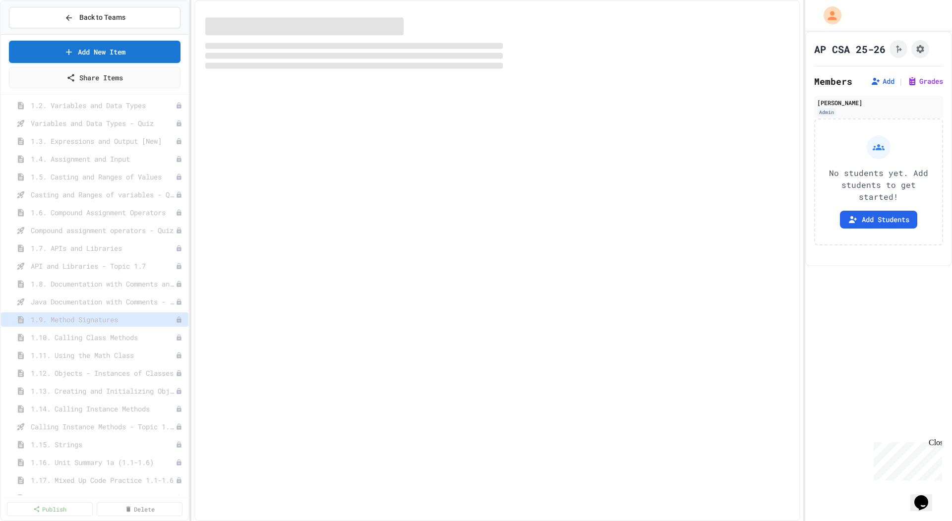
select select "***"
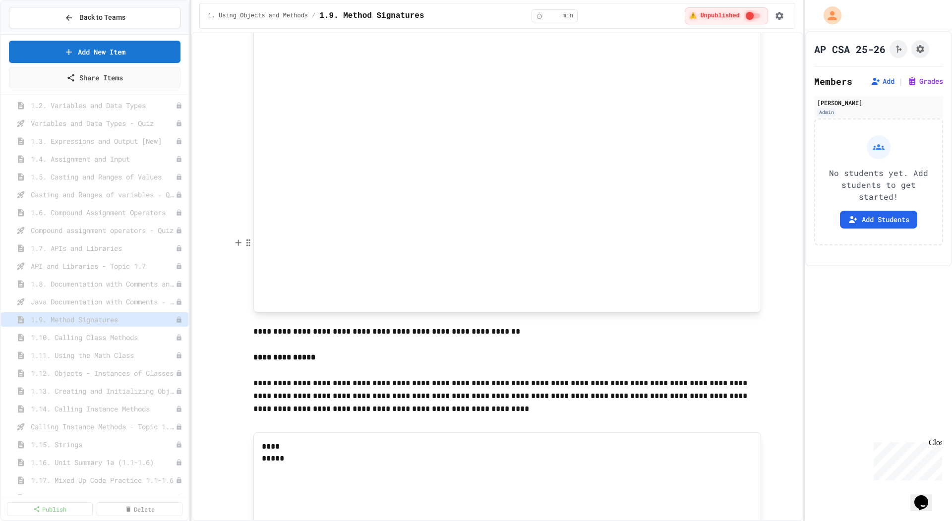
scroll to position [3952, 0]
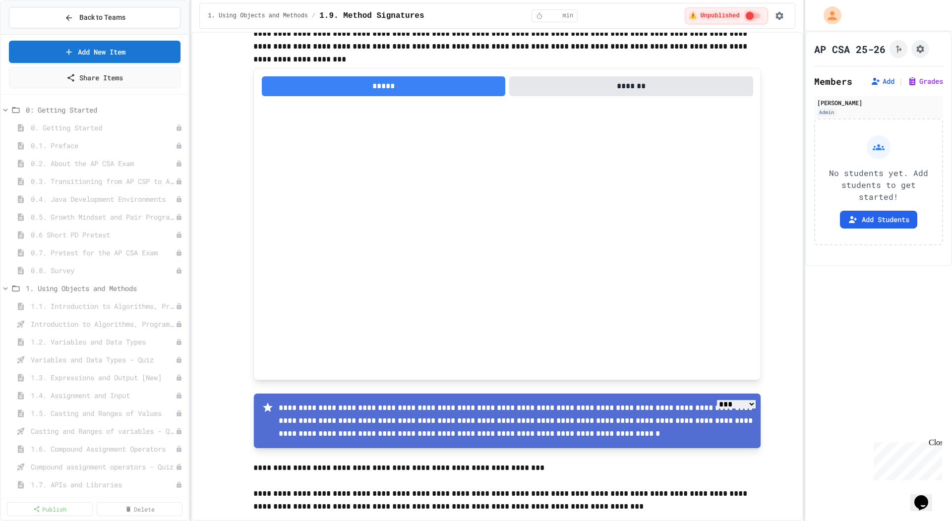
scroll to position [917, 0]
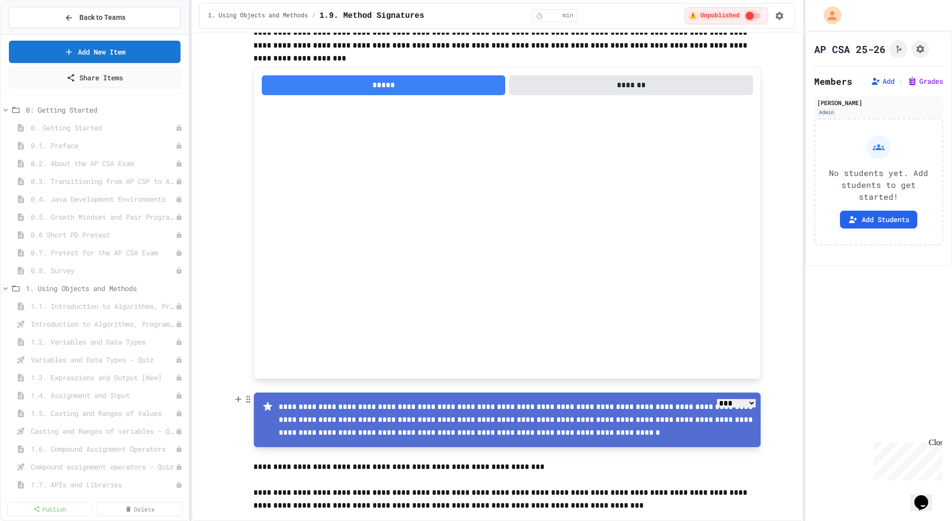
click at [747, 403] on select "**** *** *******" at bounding box center [736, 403] width 39 height 8
click at [717, 399] on select "**** *** *******" at bounding box center [736, 403] width 39 height 8
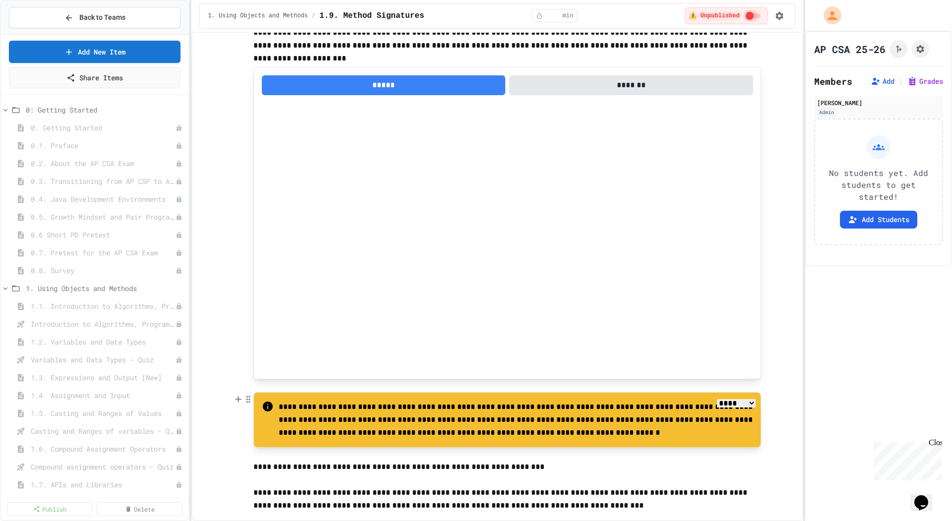
click at [750, 408] on select "**** *** *******" at bounding box center [736, 403] width 39 height 8
select select "***"
click at [717, 399] on select "**** *** *******" at bounding box center [736, 403] width 39 height 8
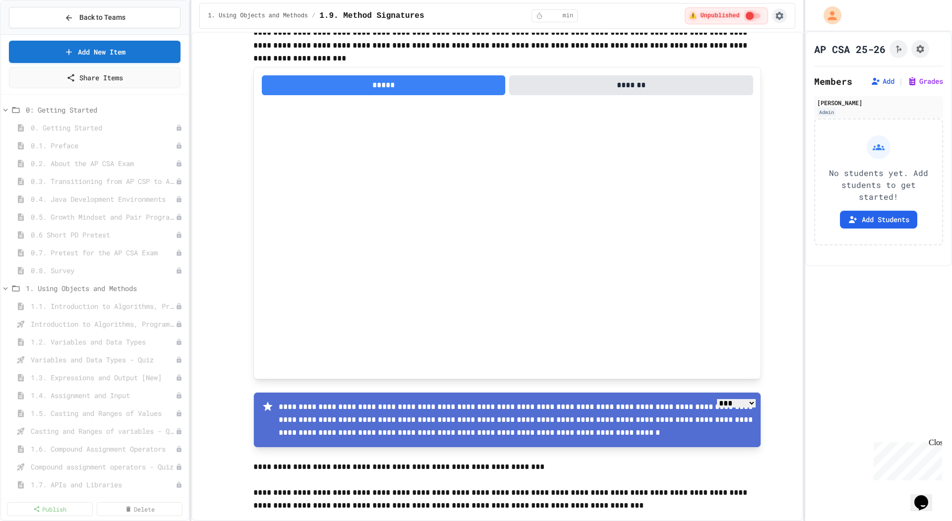
click at [780, 18] on icon "button" at bounding box center [780, 16] width 8 height 8
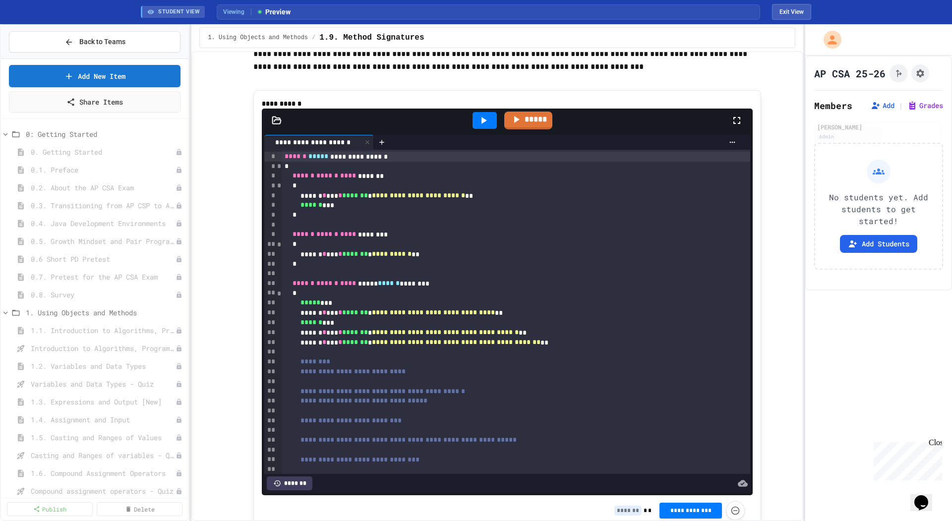
scroll to position [1287, 0]
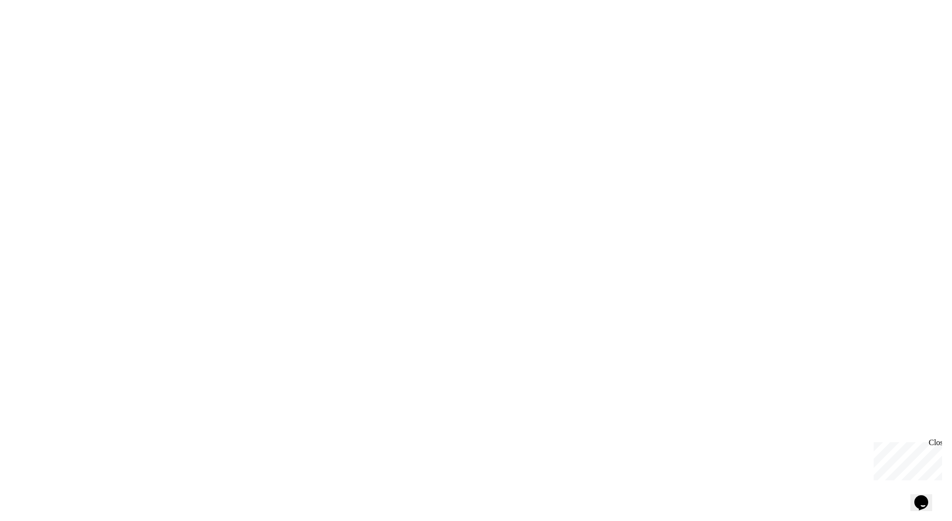
select select "***"
